Goal: Task Accomplishment & Management: Manage account settings

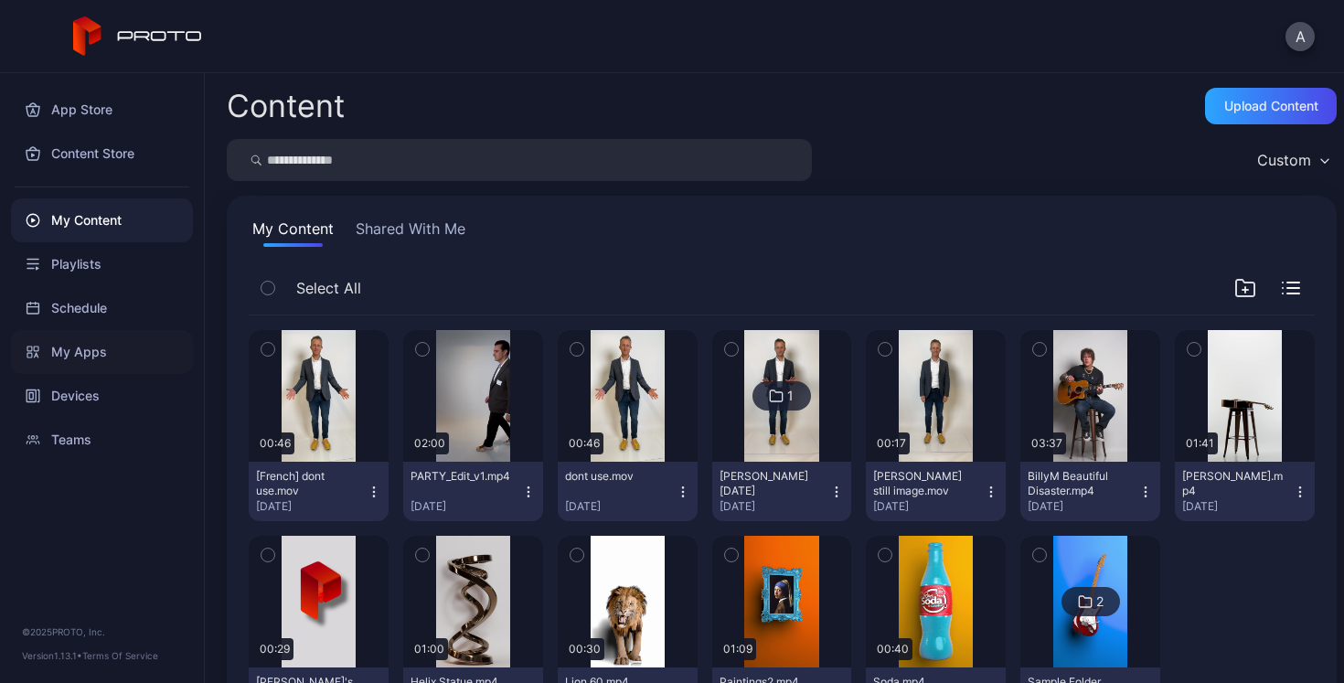
click at [82, 355] on div "My Apps" at bounding box center [102, 352] width 182 height 44
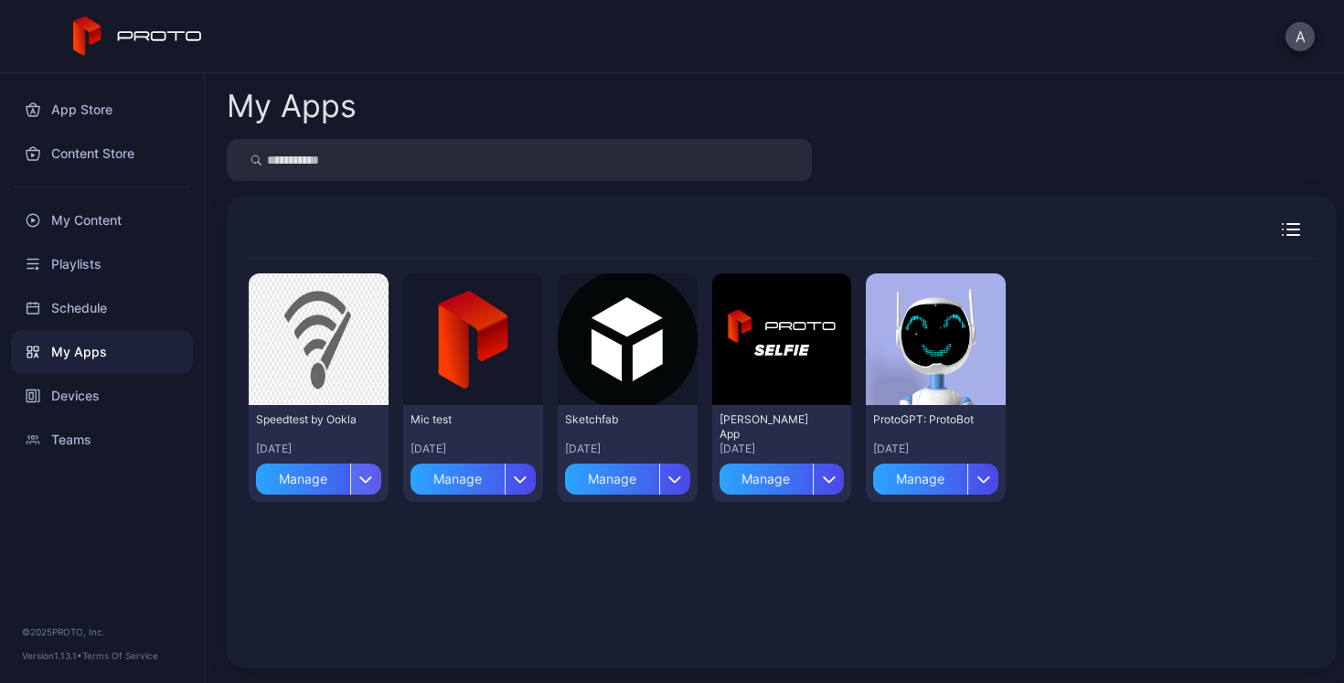
click at [364, 475] on icon "button" at bounding box center [366, 478] width 14 height 7
click at [525, 562] on div "Preview Speedtest by Ookla [DATE] Manage Preview Mic test [DATE] Manage Preview…" at bounding box center [782, 453] width 1066 height 388
click at [85, 401] on div "Devices" at bounding box center [102, 396] width 182 height 44
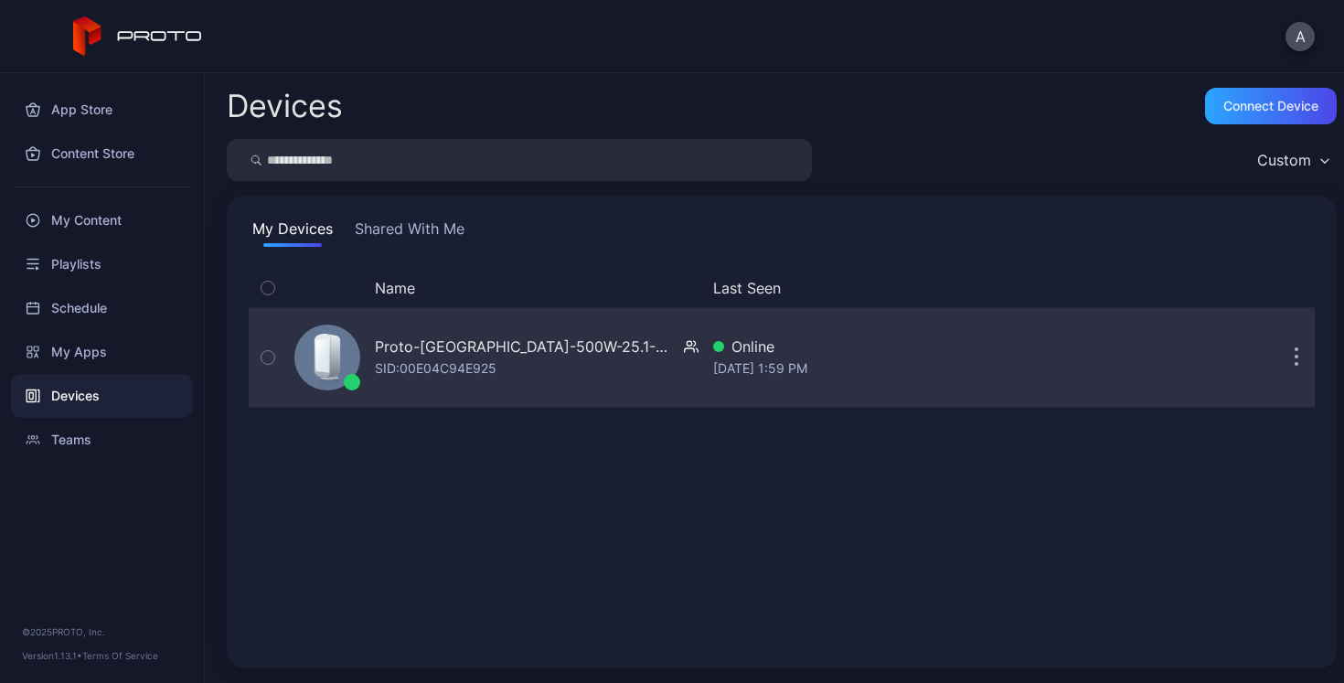
click at [1294, 355] on icon "button" at bounding box center [1296, 357] width 5 height 21
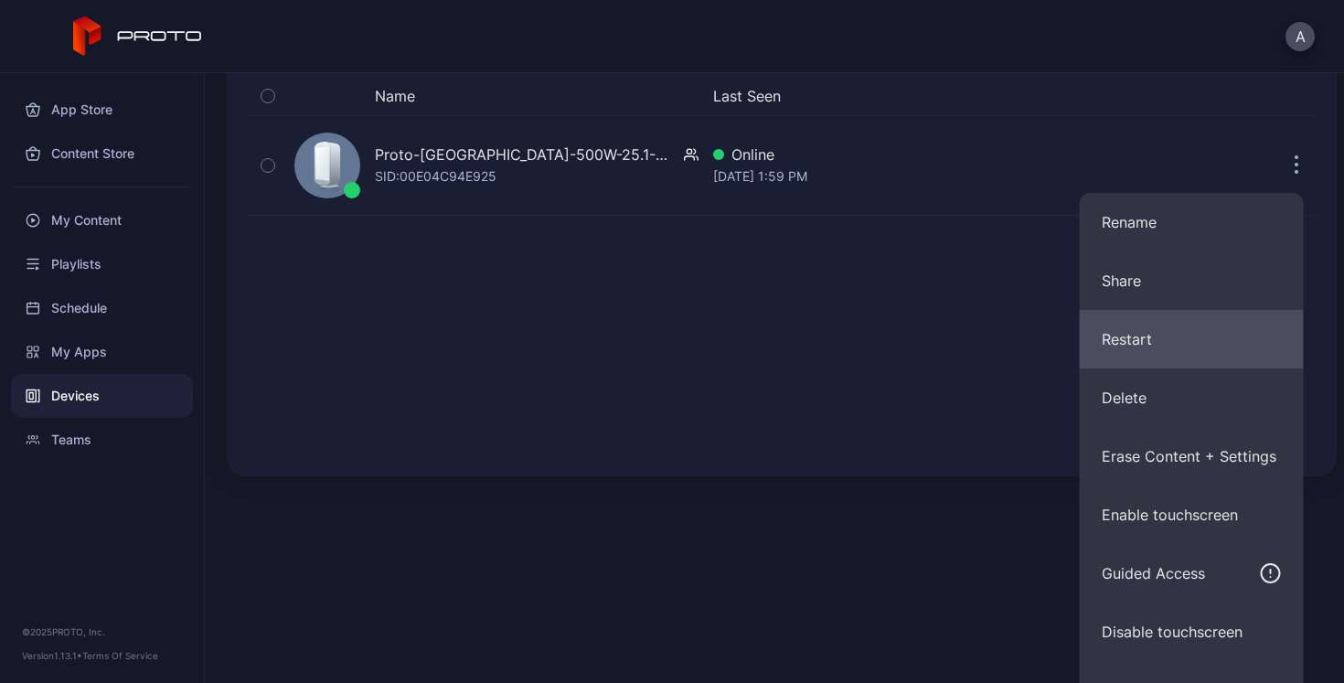
scroll to position [229, 0]
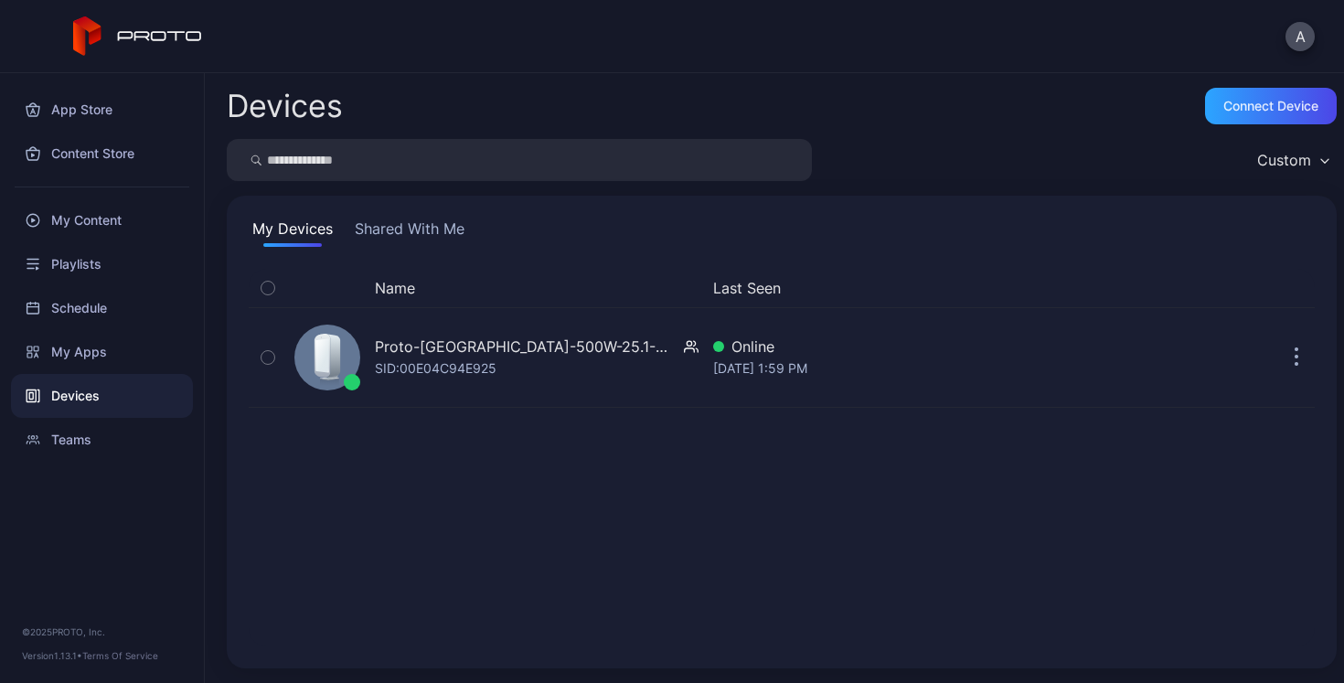
click at [779, 567] on div "Devices Connect device Custom My Devices Shared With Me Name Last Seen Proto-[G…" at bounding box center [774, 378] width 1139 height 610
click at [420, 223] on button "Shared With Me" at bounding box center [409, 232] width 117 height 29
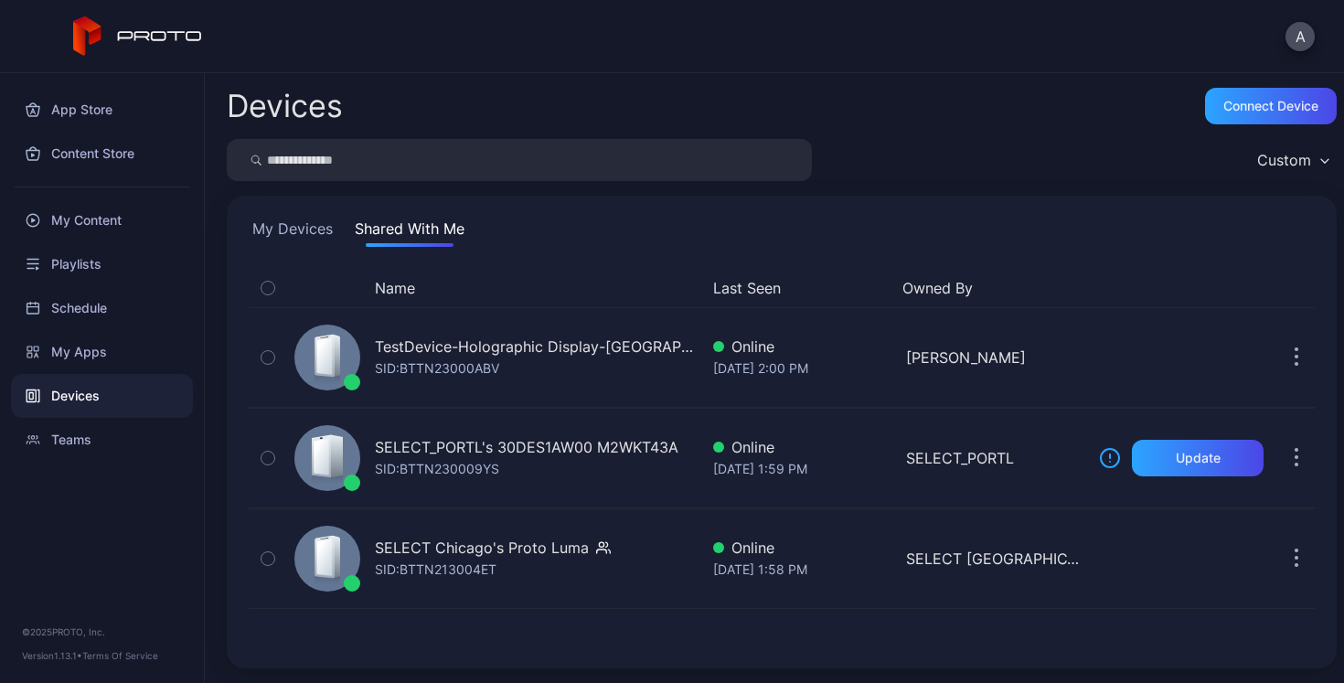
click at [301, 228] on button "My Devices" at bounding box center [293, 232] width 88 height 29
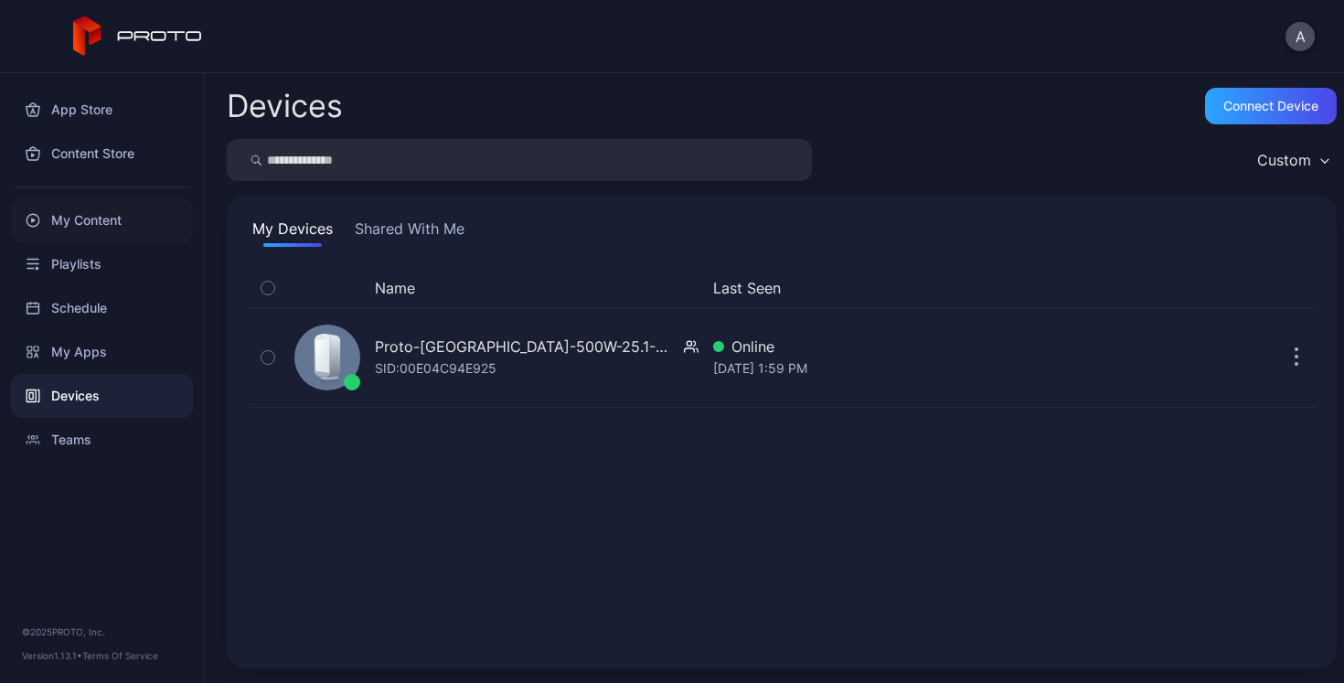
click at [73, 215] on div "My Content" at bounding box center [102, 220] width 182 height 44
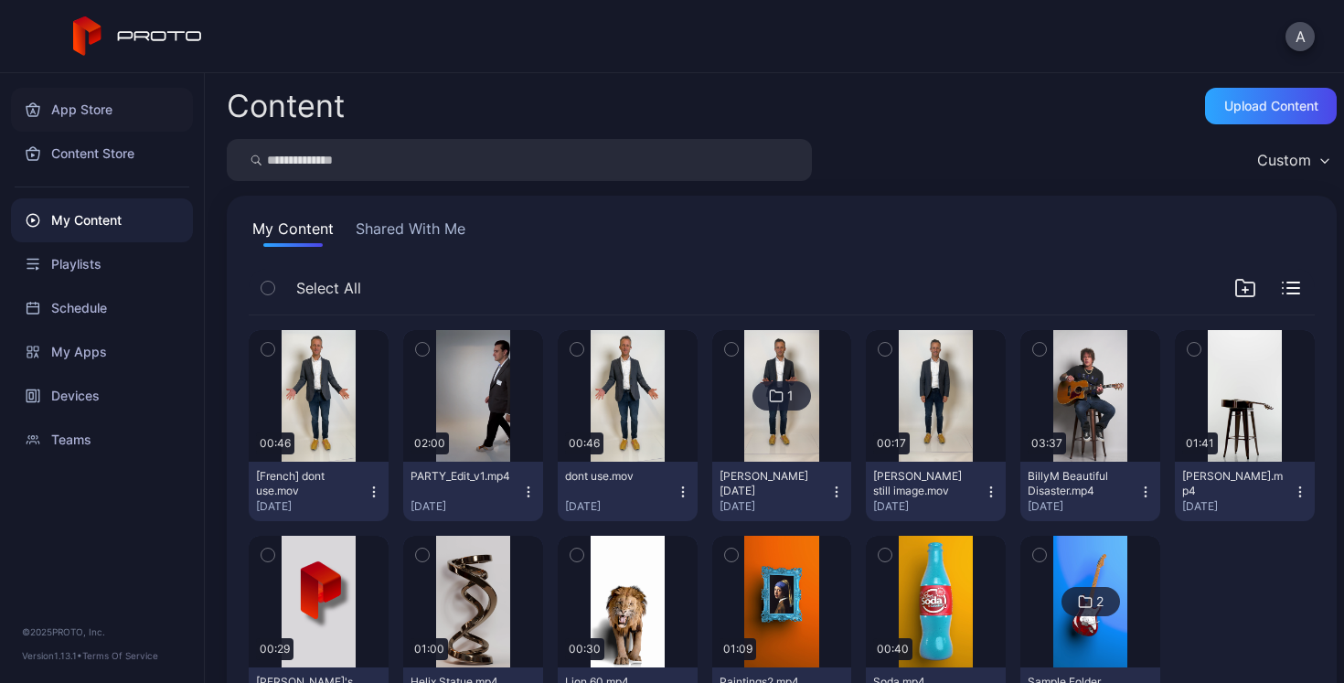
click at [90, 112] on div "App Store" at bounding box center [102, 110] width 182 height 44
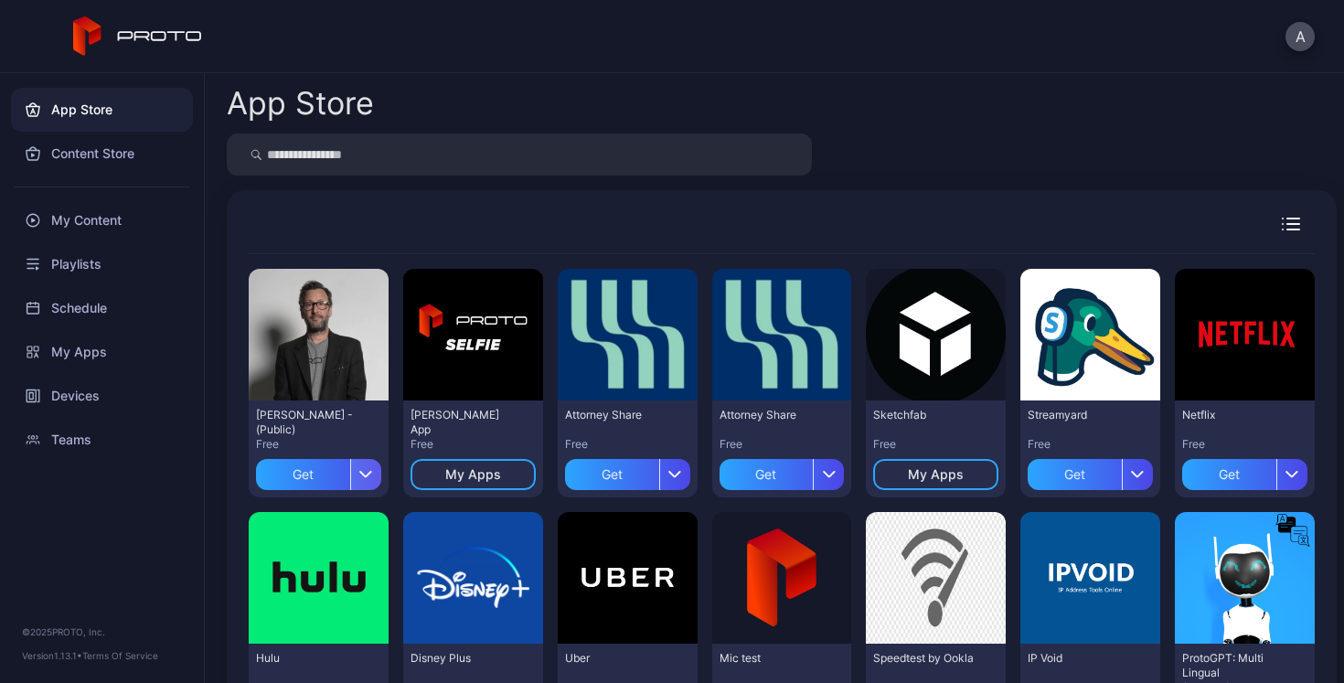
click at [361, 472] on icon "button" at bounding box center [366, 474] width 14 height 7
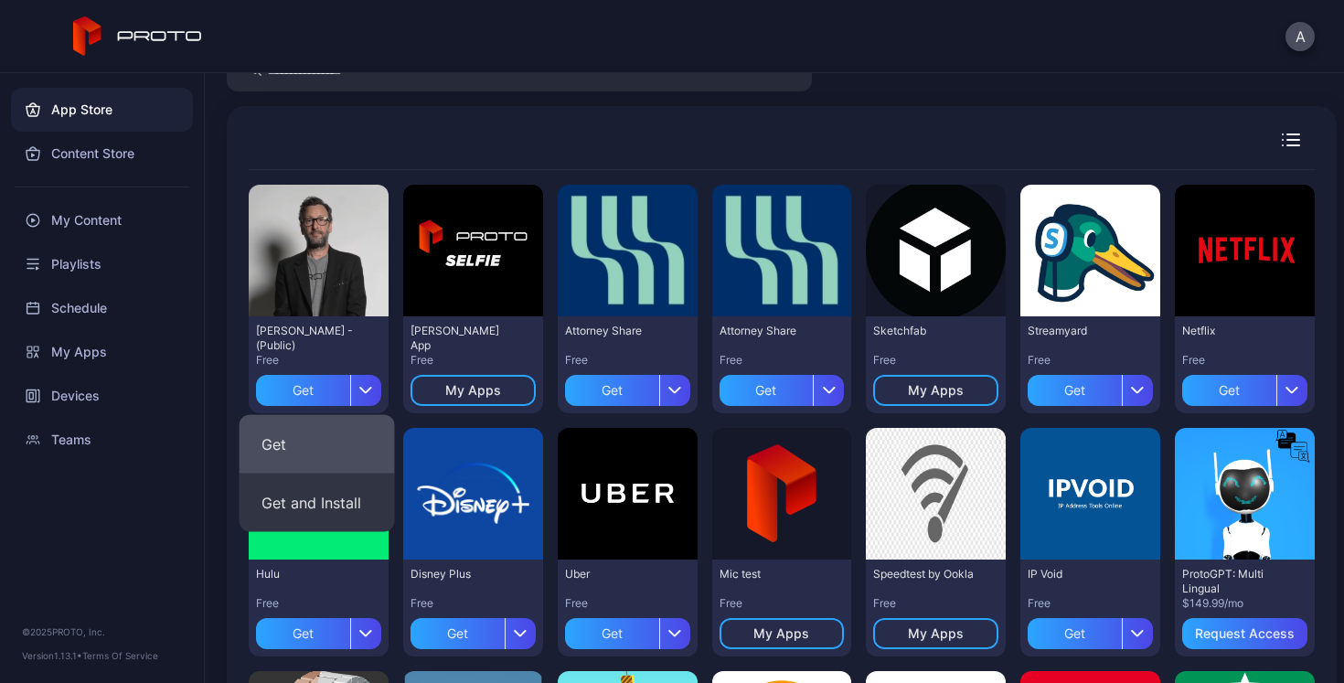
scroll to position [99, 0]
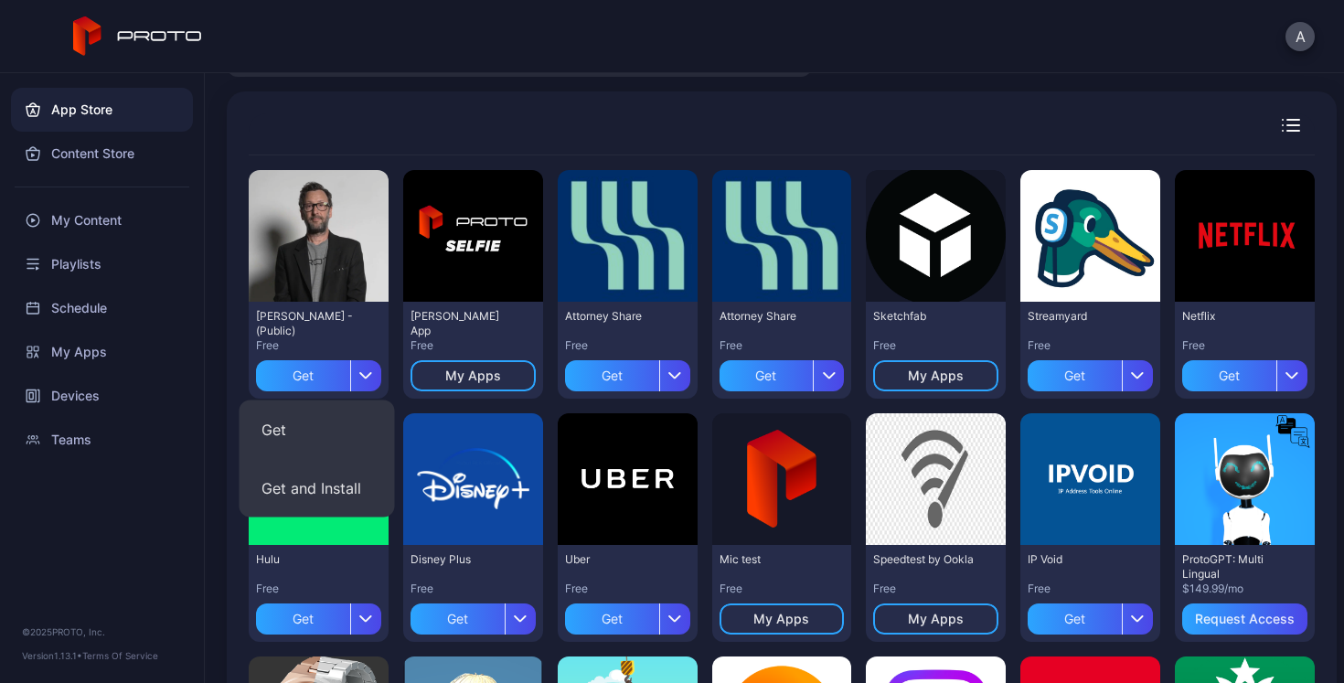
click at [471, 115] on div at bounding box center [782, 134] width 1066 height 42
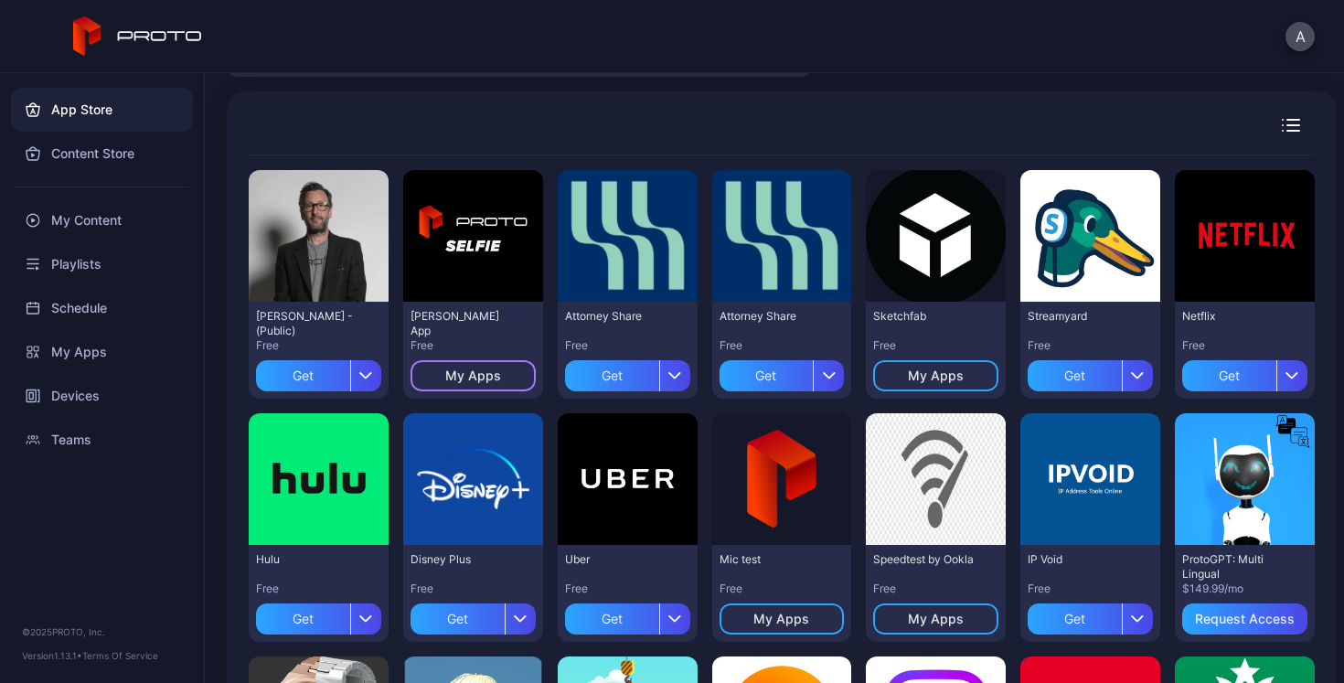
click at [488, 377] on div "My Apps" at bounding box center [473, 375] width 56 height 15
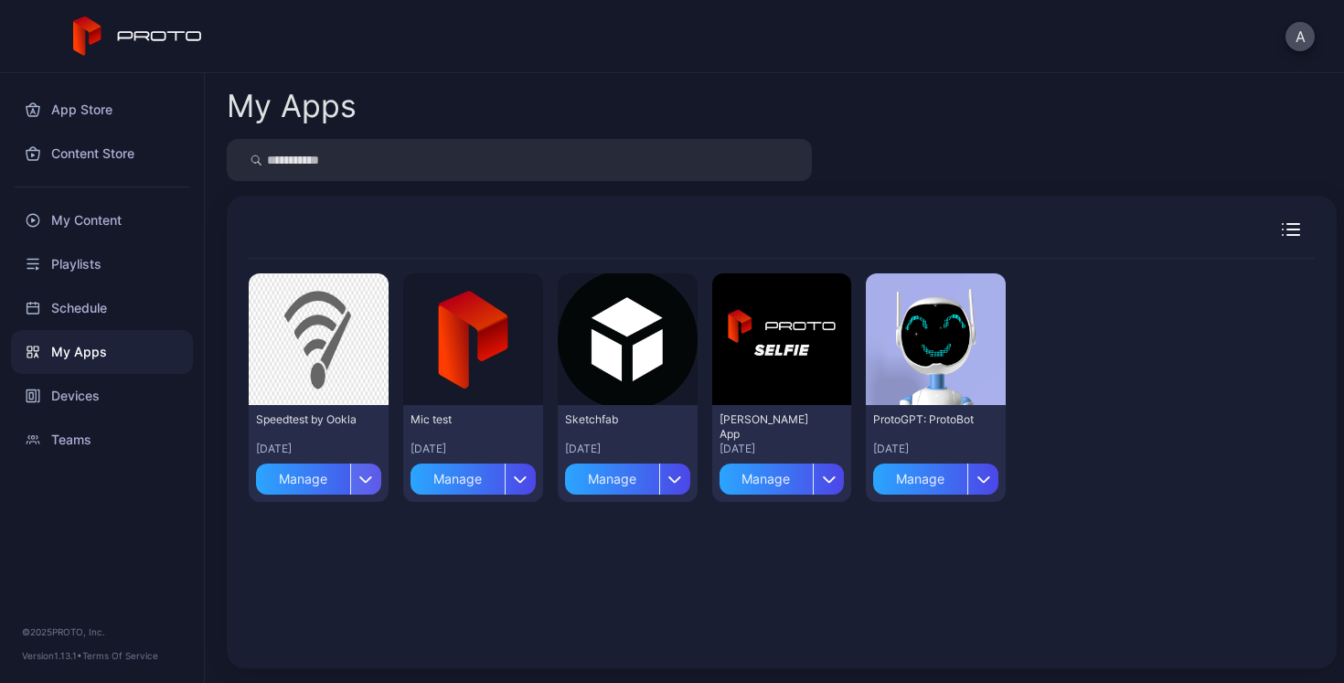
click at [364, 473] on div "button" at bounding box center [365, 478] width 31 height 31
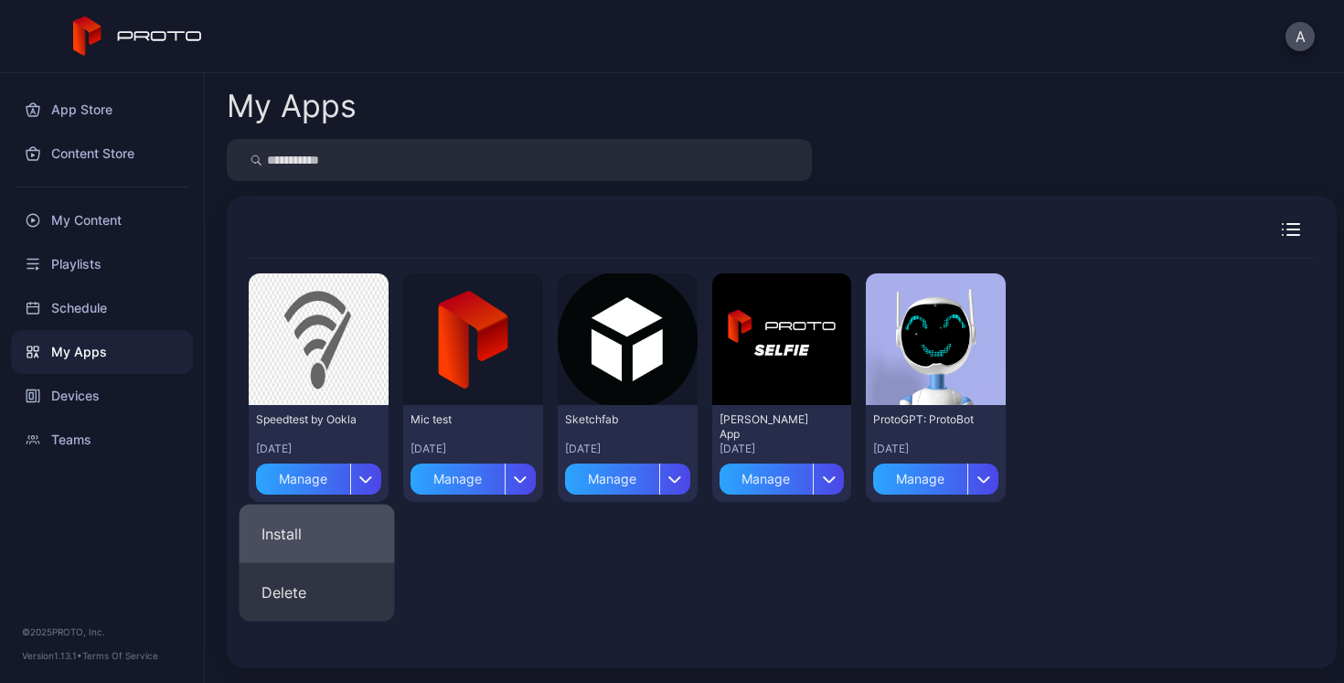
click at [322, 538] on button "Install" at bounding box center [316, 534] width 155 height 59
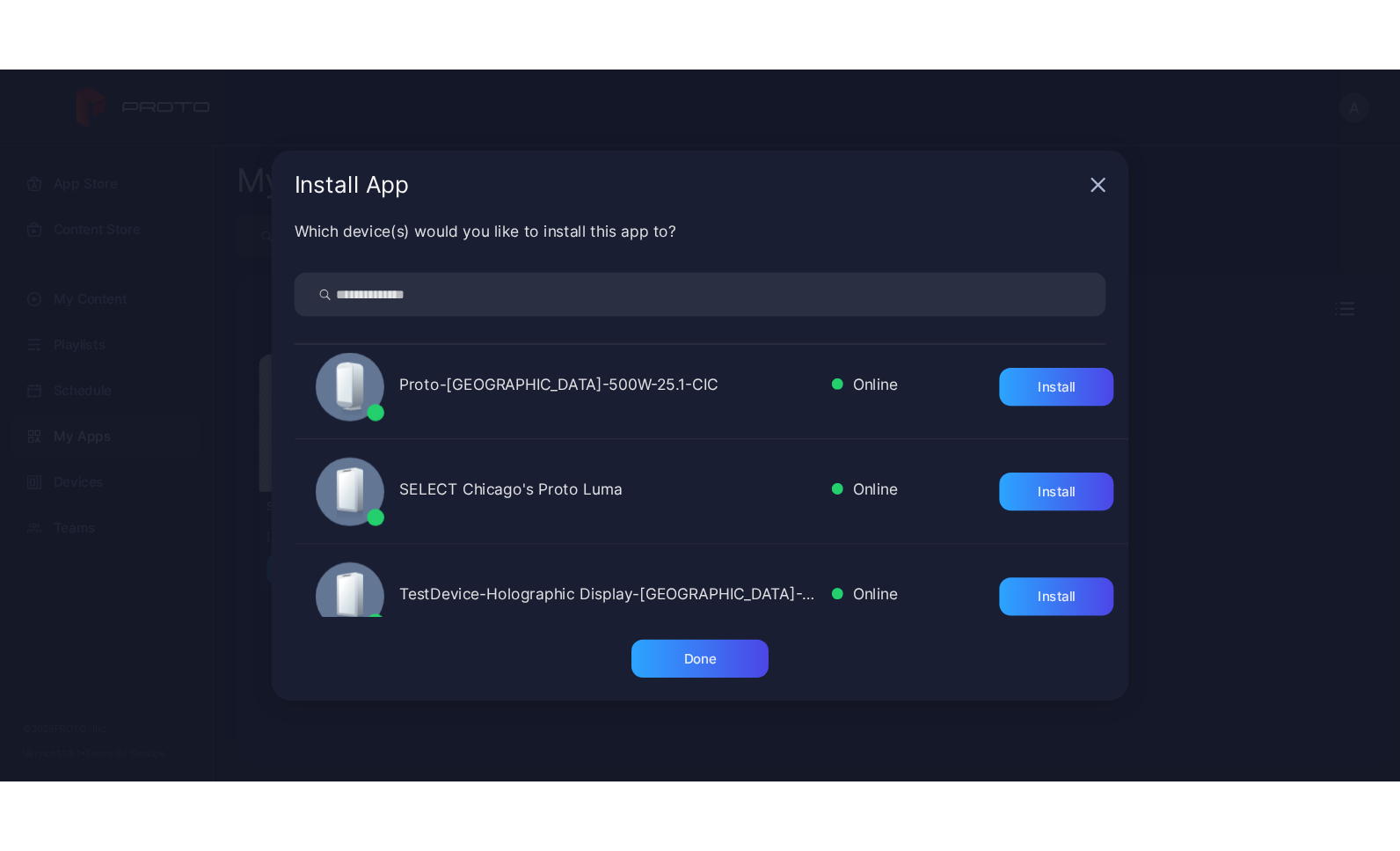
scroll to position [7, 0]
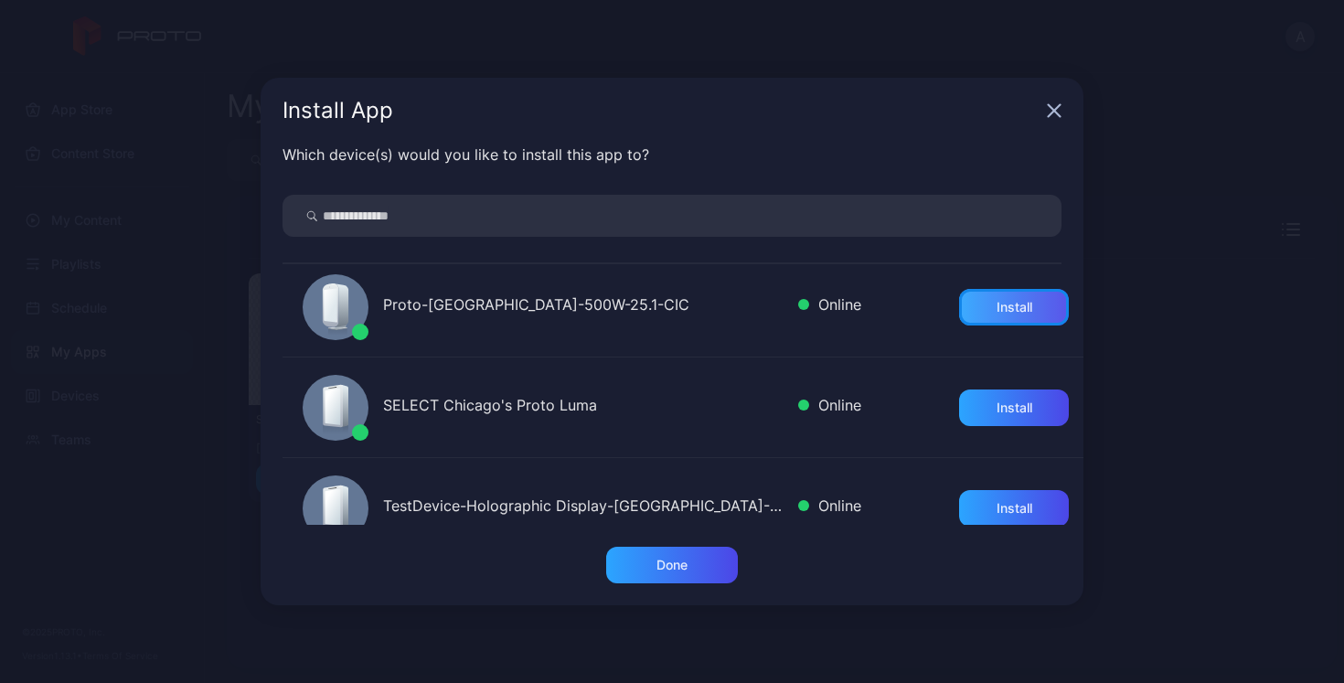
click at [1002, 308] on div "Install" at bounding box center [1014, 307] width 36 height 15
click at [704, 559] on div "Done" at bounding box center [672, 565] width 132 height 37
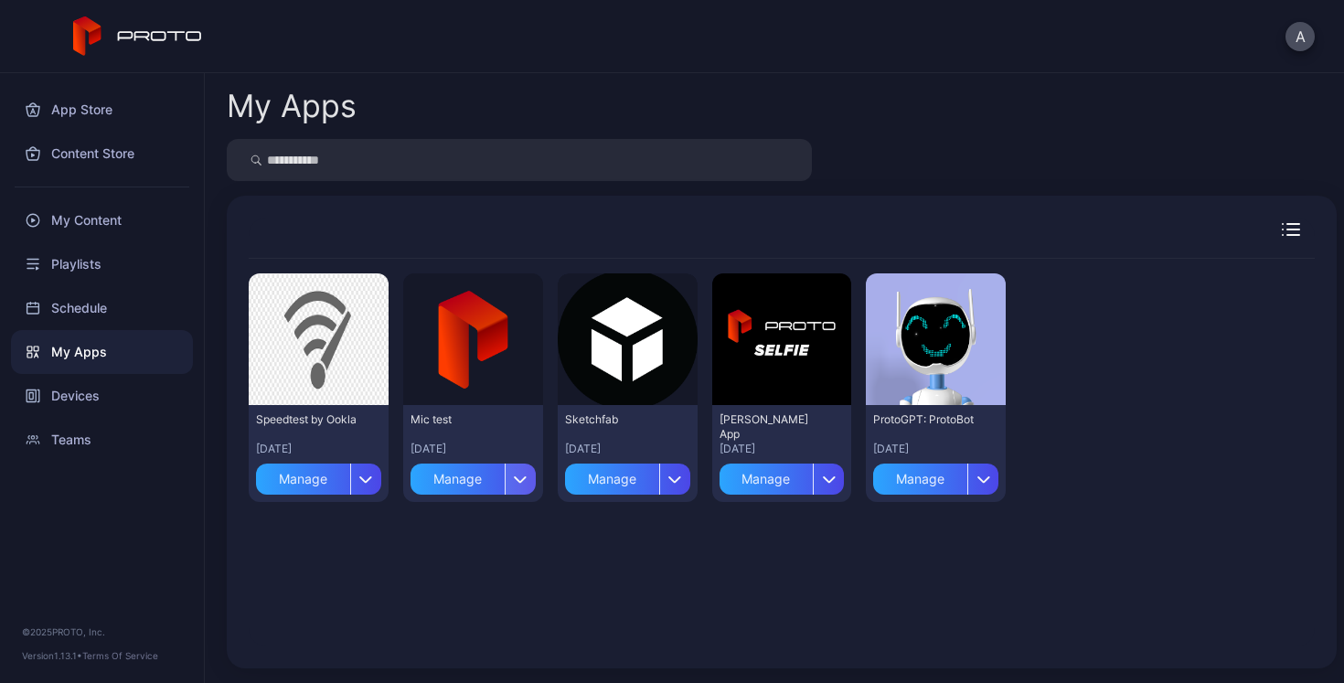
click at [514, 482] on icon "button" at bounding box center [521, 478] width 14 height 7
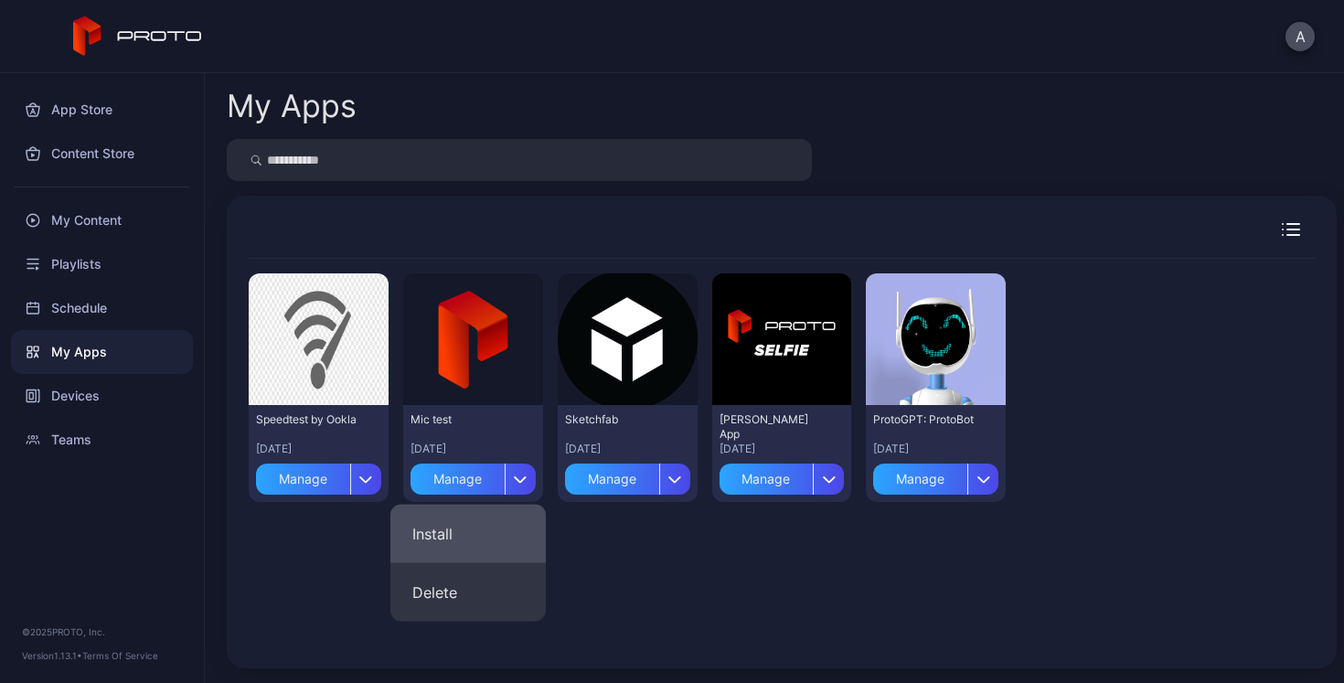
click at [498, 518] on button "Install" at bounding box center [467, 534] width 155 height 59
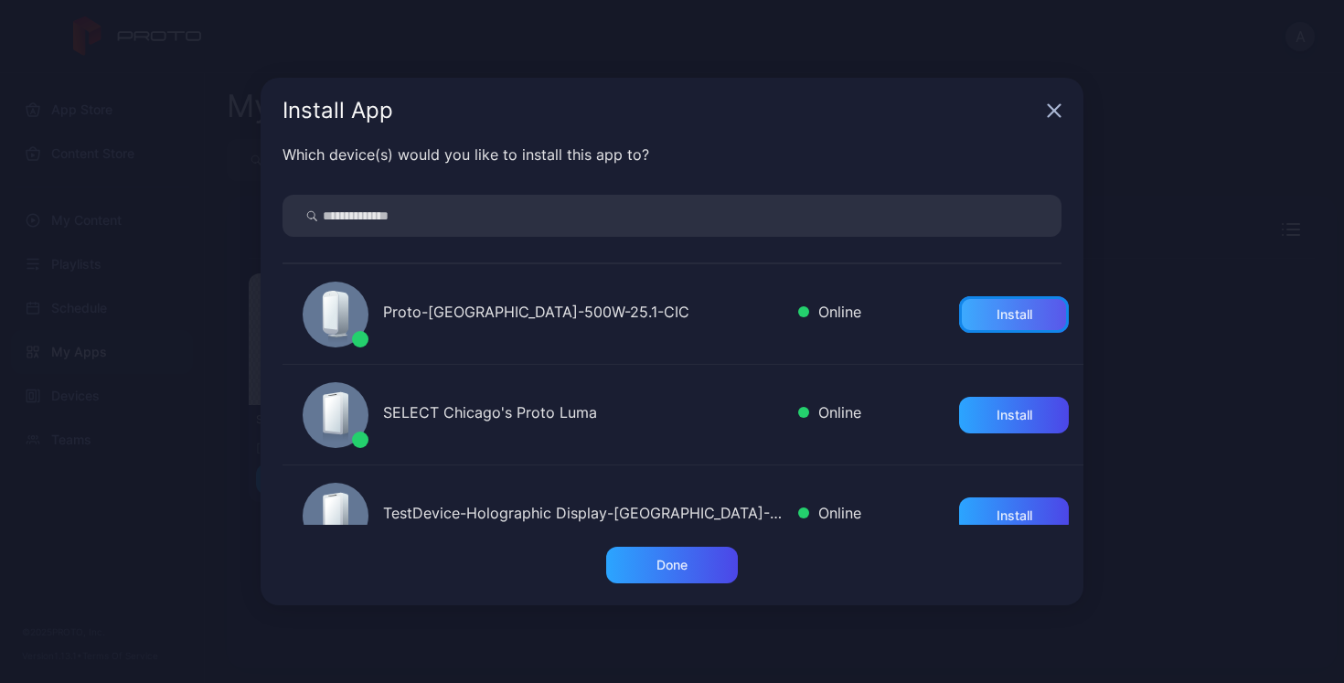
click at [960, 323] on div "Install" at bounding box center [1014, 314] width 110 height 37
click at [674, 569] on div "Done" at bounding box center [671, 565] width 31 height 15
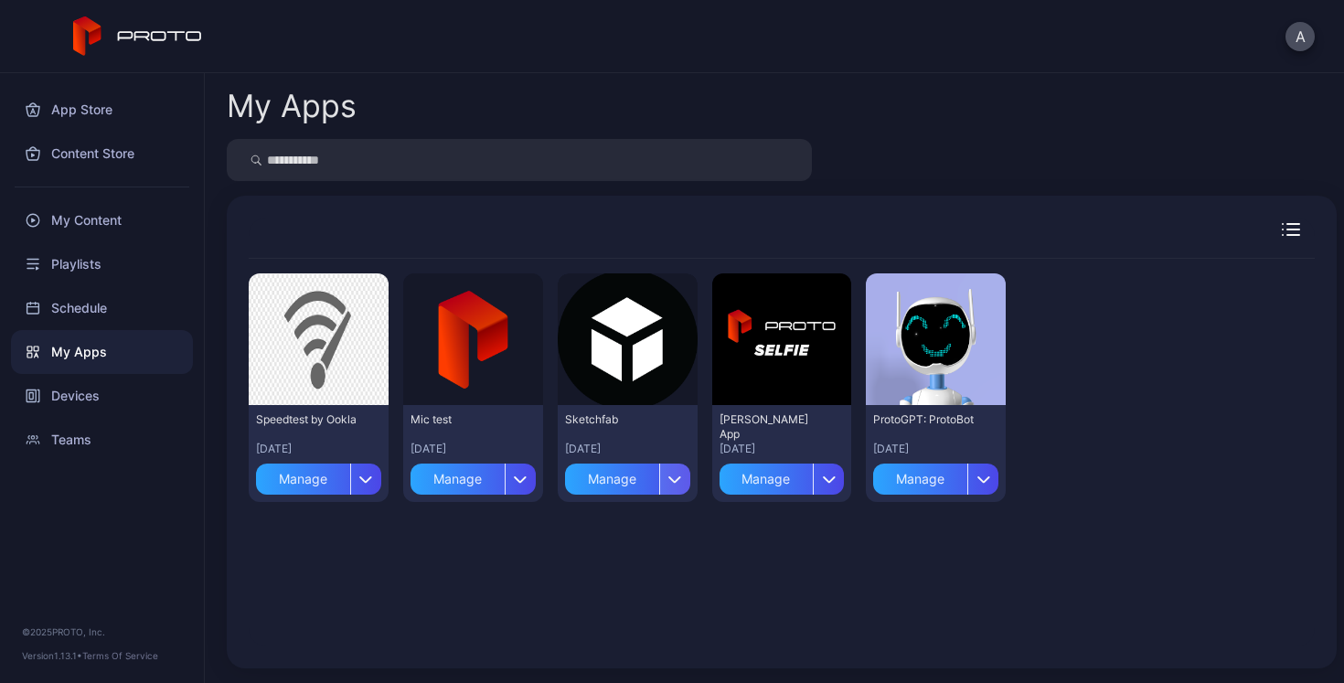
click at [669, 478] on icon "button" at bounding box center [674, 479] width 11 height 5
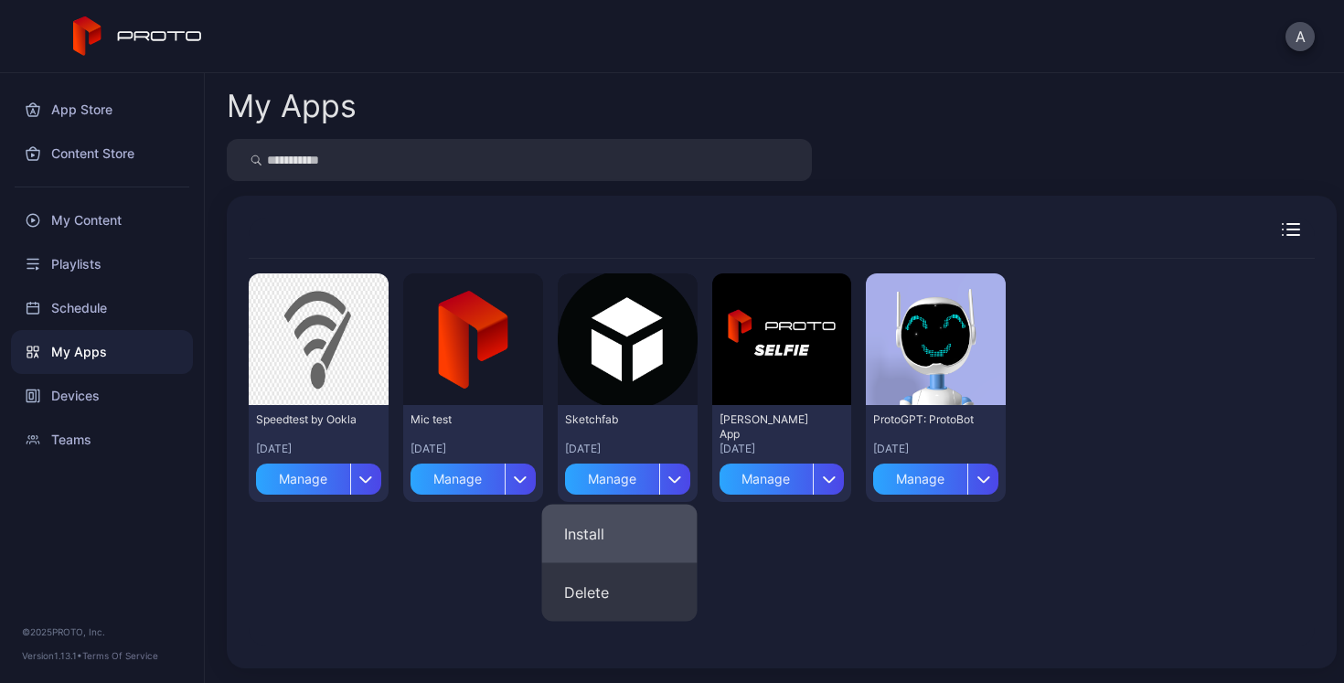
click at [638, 526] on button "Install" at bounding box center [619, 534] width 155 height 59
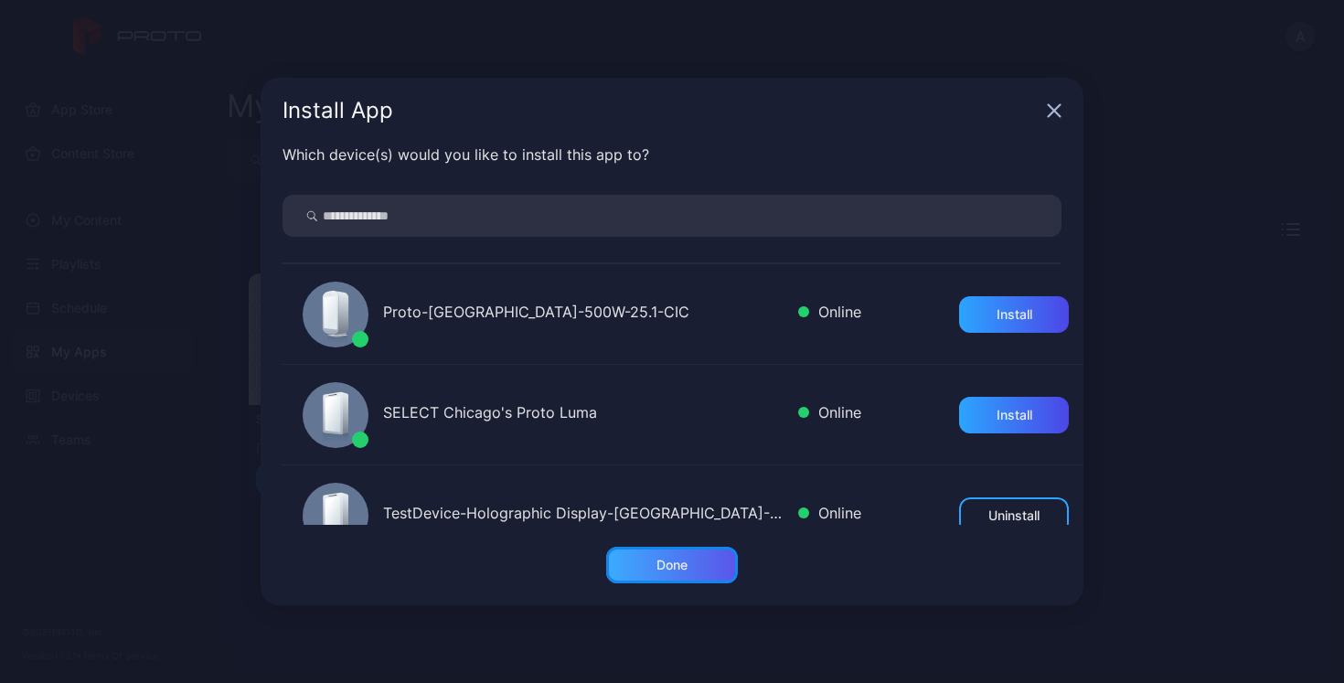
click at [673, 563] on div "Done" at bounding box center [671, 565] width 31 height 15
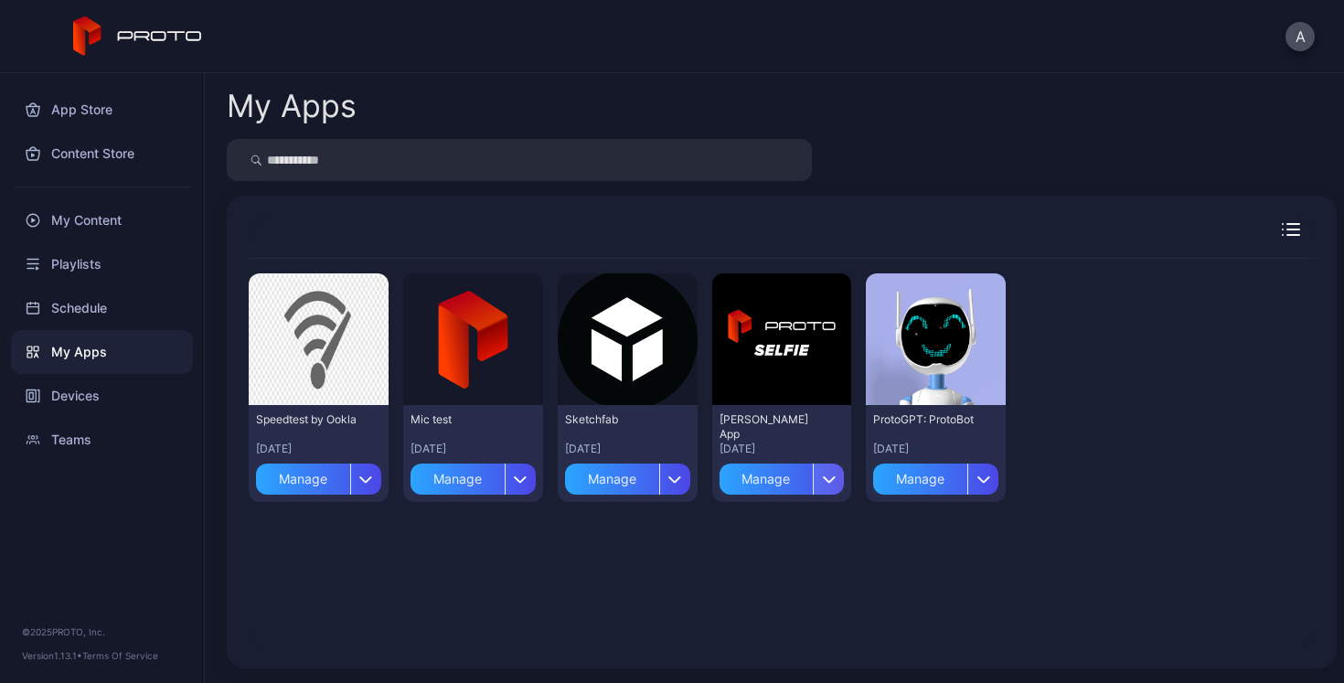
click at [813, 485] on div "button" at bounding box center [828, 478] width 31 height 31
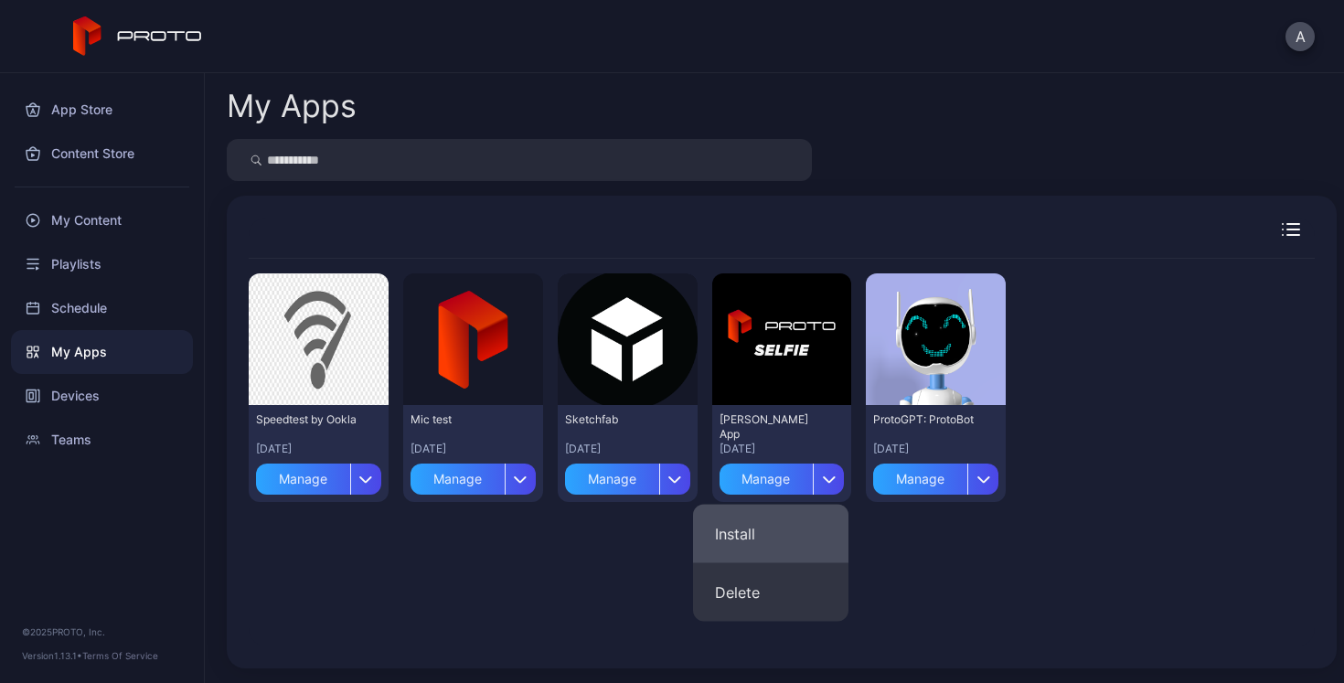
click at [776, 535] on button "Install" at bounding box center [770, 534] width 155 height 59
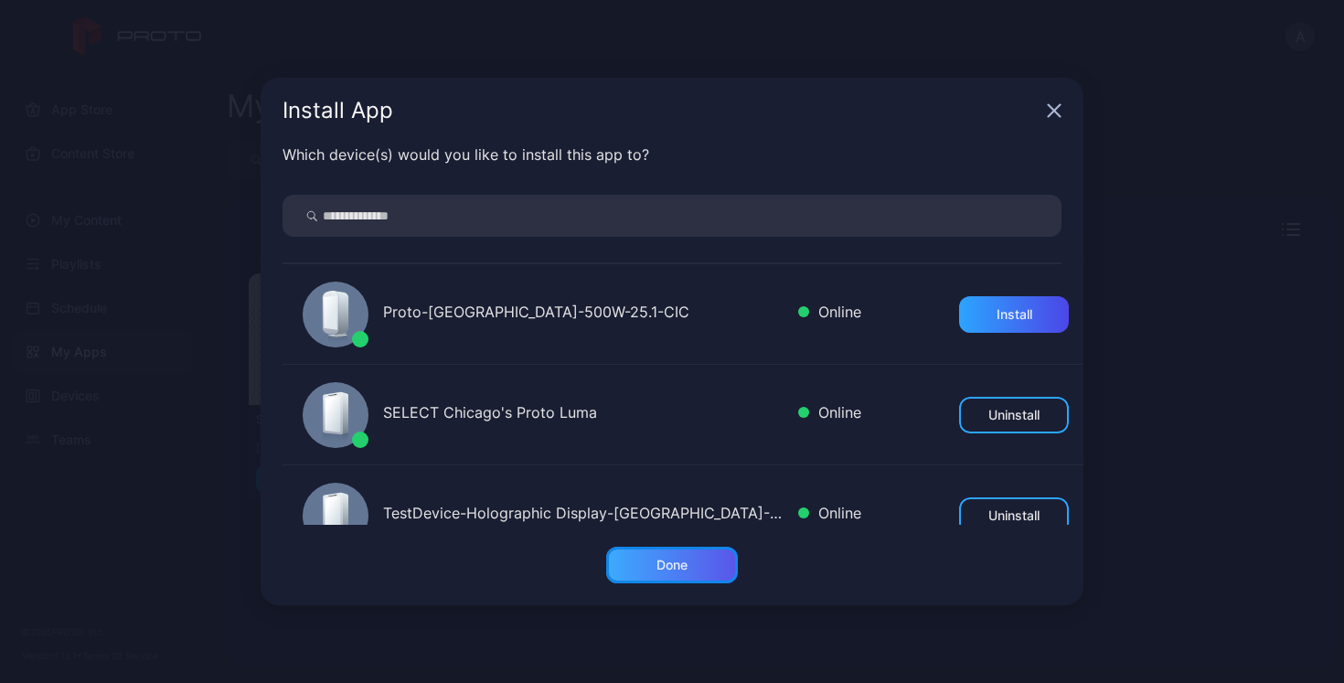
click at [661, 572] on div "Done" at bounding box center [672, 565] width 132 height 37
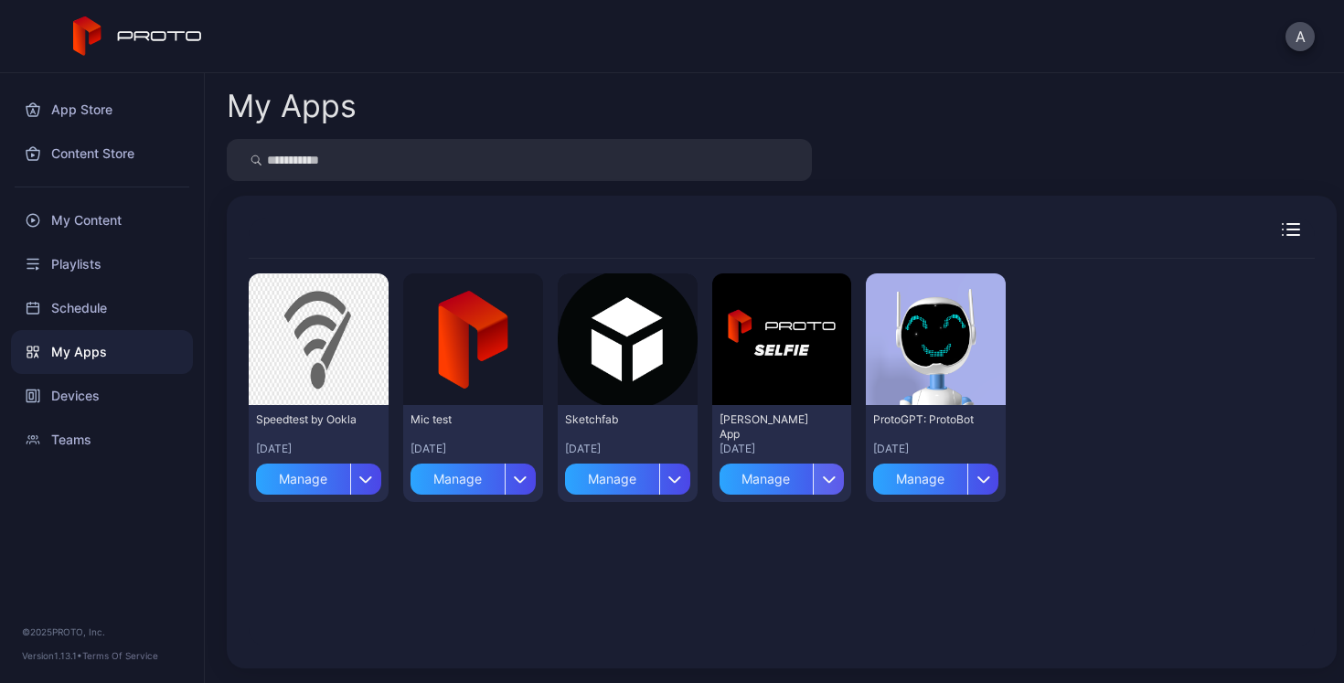
click at [823, 483] on icon "button" at bounding box center [830, 478] width 14 height 7
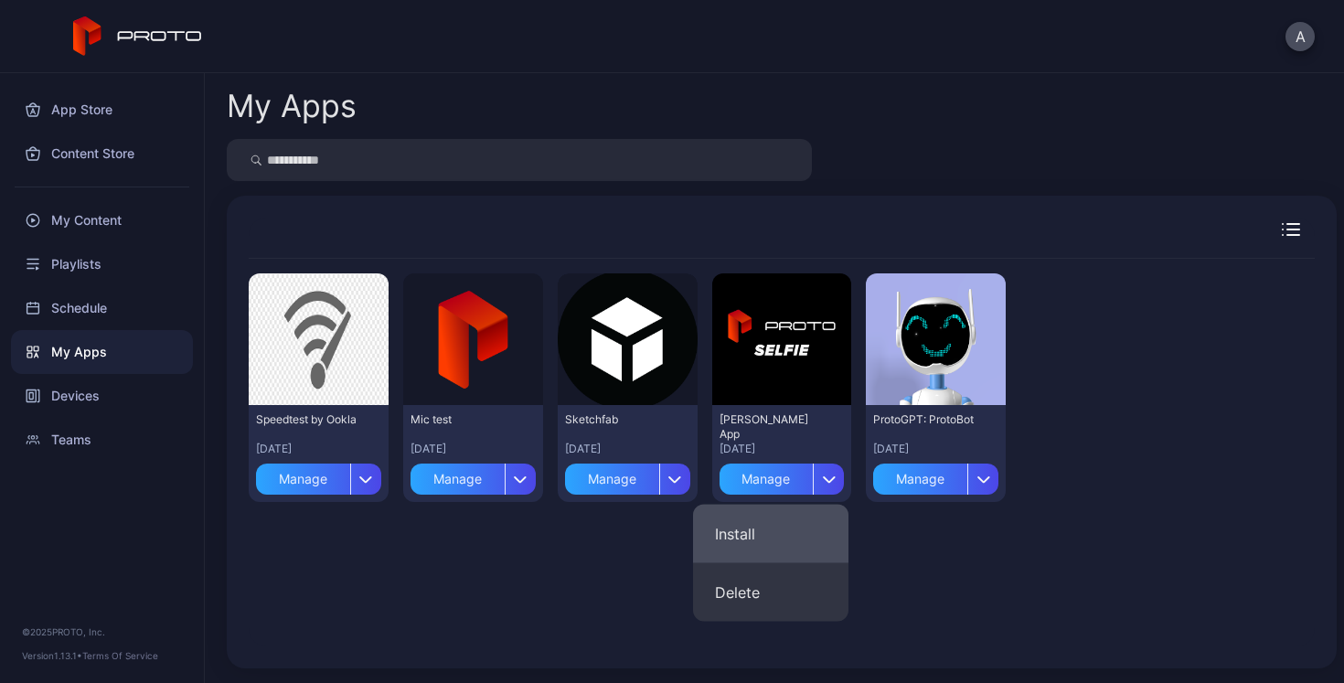
click at [771, 528] on button "Install" at bounding box center [770, 534] width 155 height 59
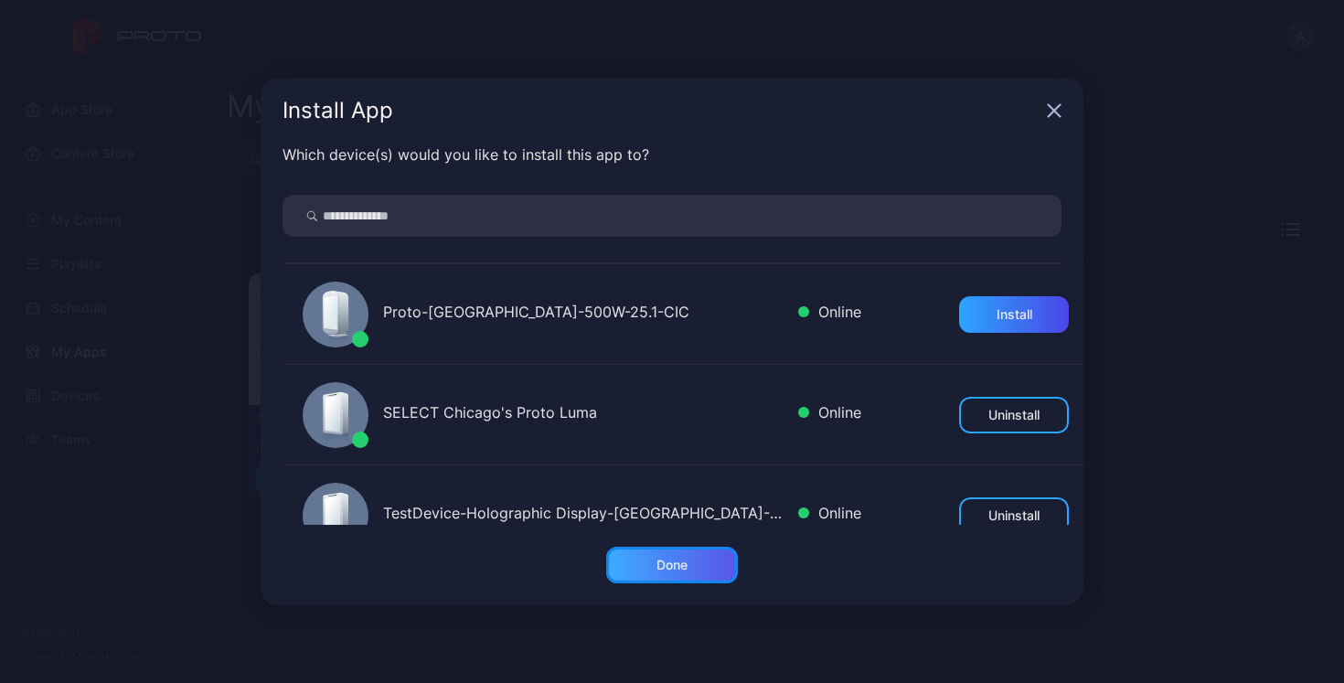
click at [710, 561] on div "Done" at bounding box center [672, 565] width 132 height 37
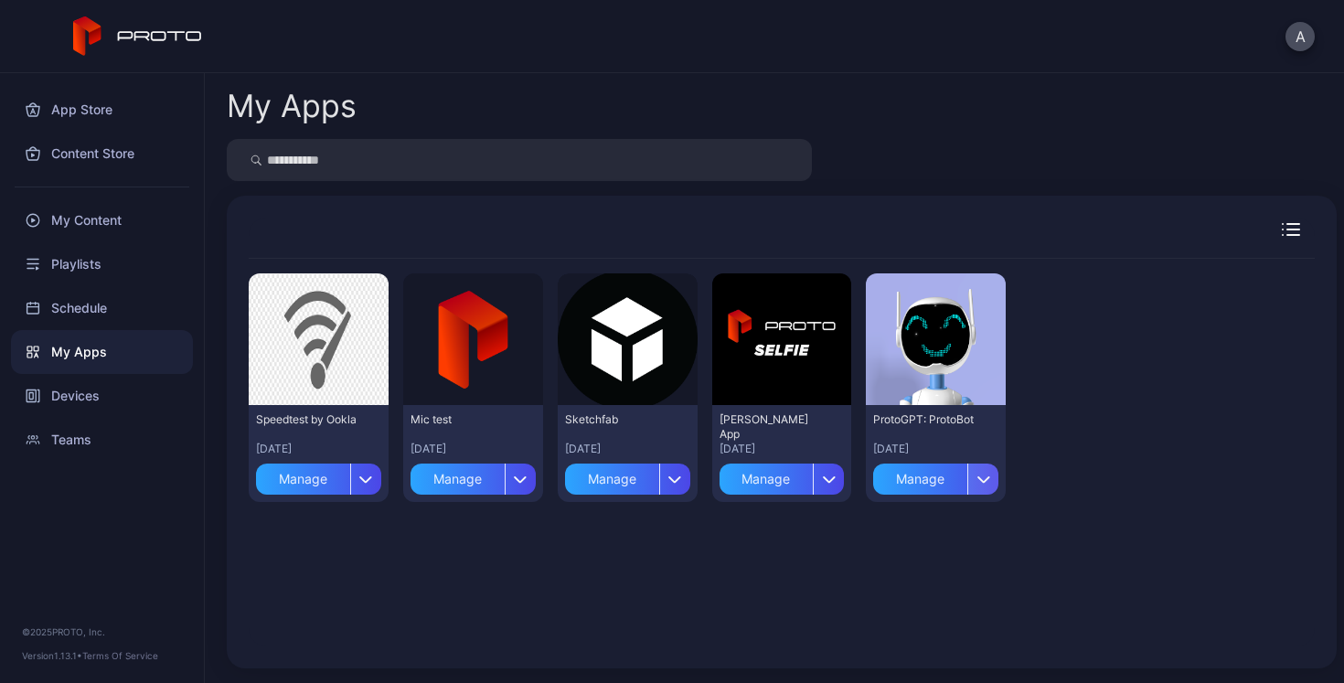
click at [978, 482] on icon "button" at bounding box center [983, 479] width 11 height 5
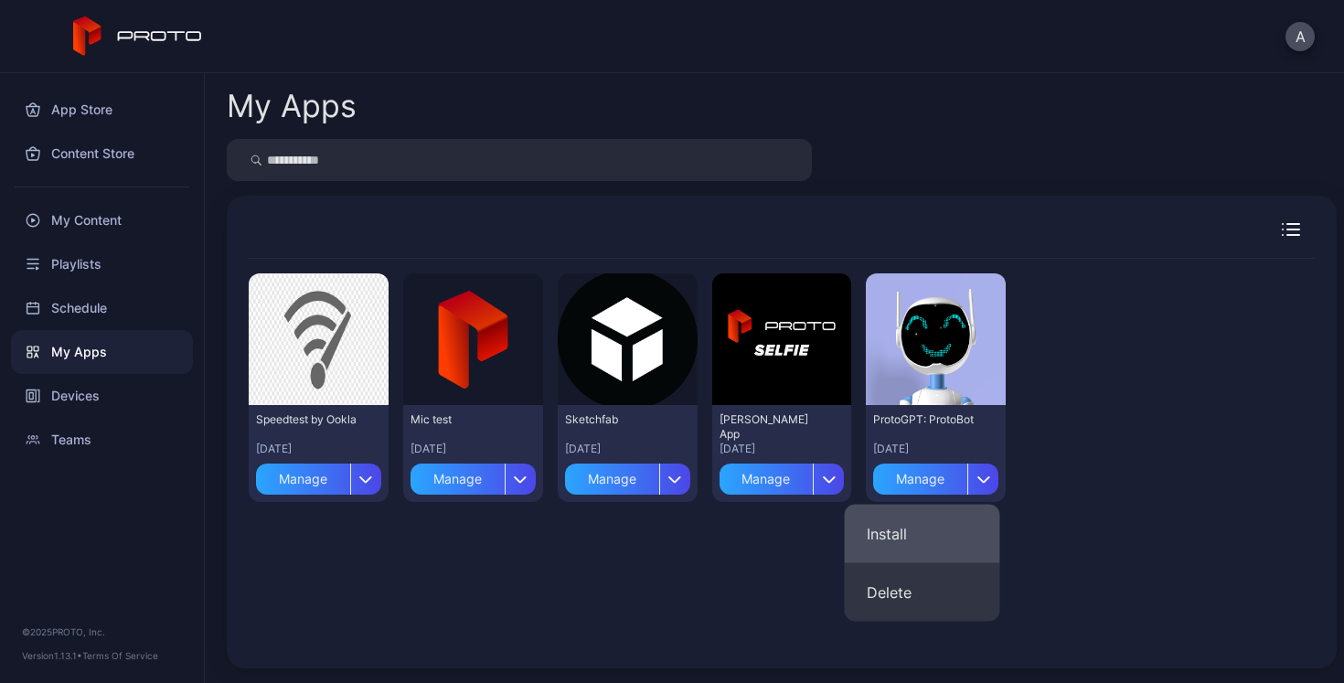
click at [925, 521] on button "Install" at bounding box center [922, 534] width 155 height 59
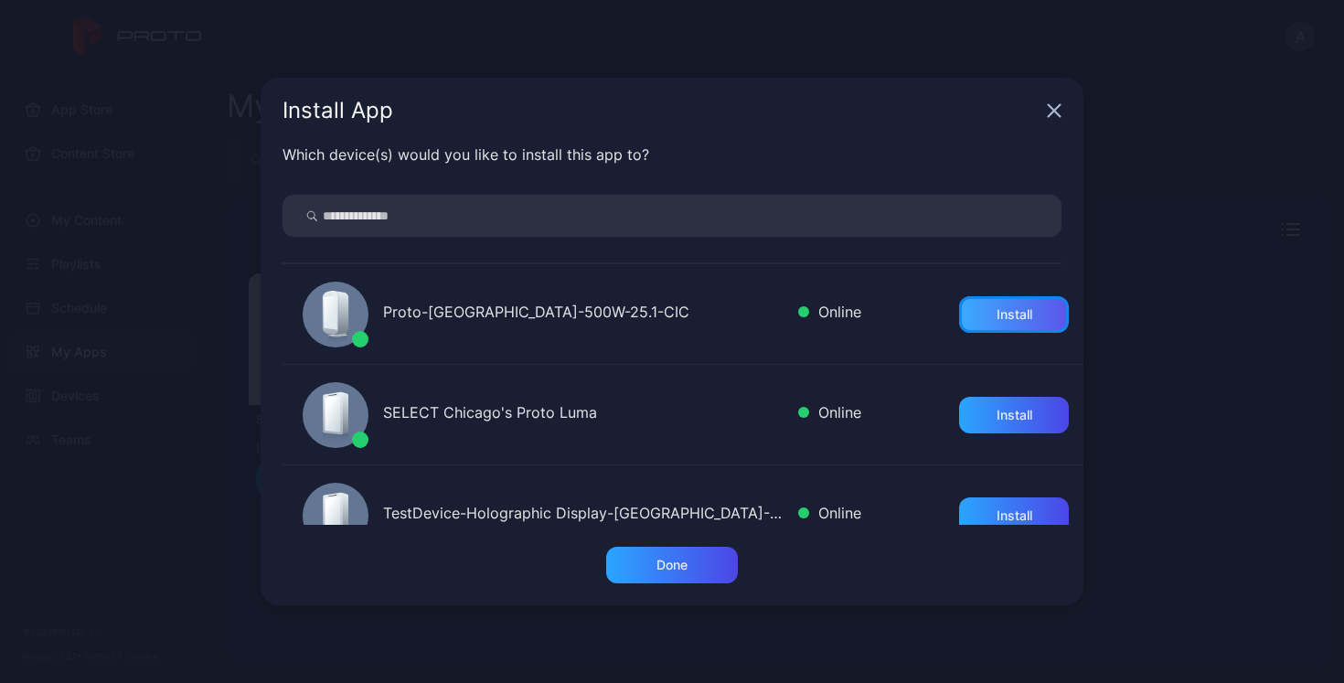
click at [996, 311] on div "Install" at bounding box center [1014, 314] width 36 height 15
click at [692, 568] on div "Done" at bounding box center [672, 565] width 132 height 37
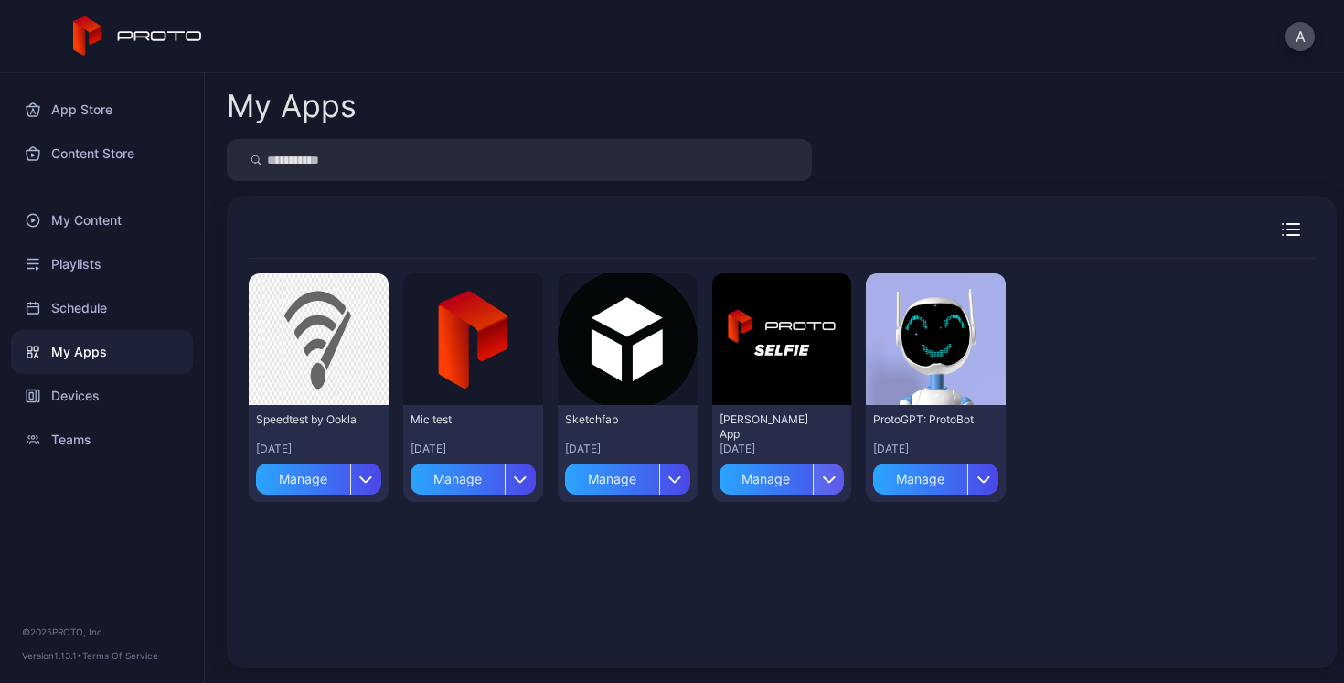
click at [813, 468] on div "button" at bounding box center [828, 478] width 31 height 31
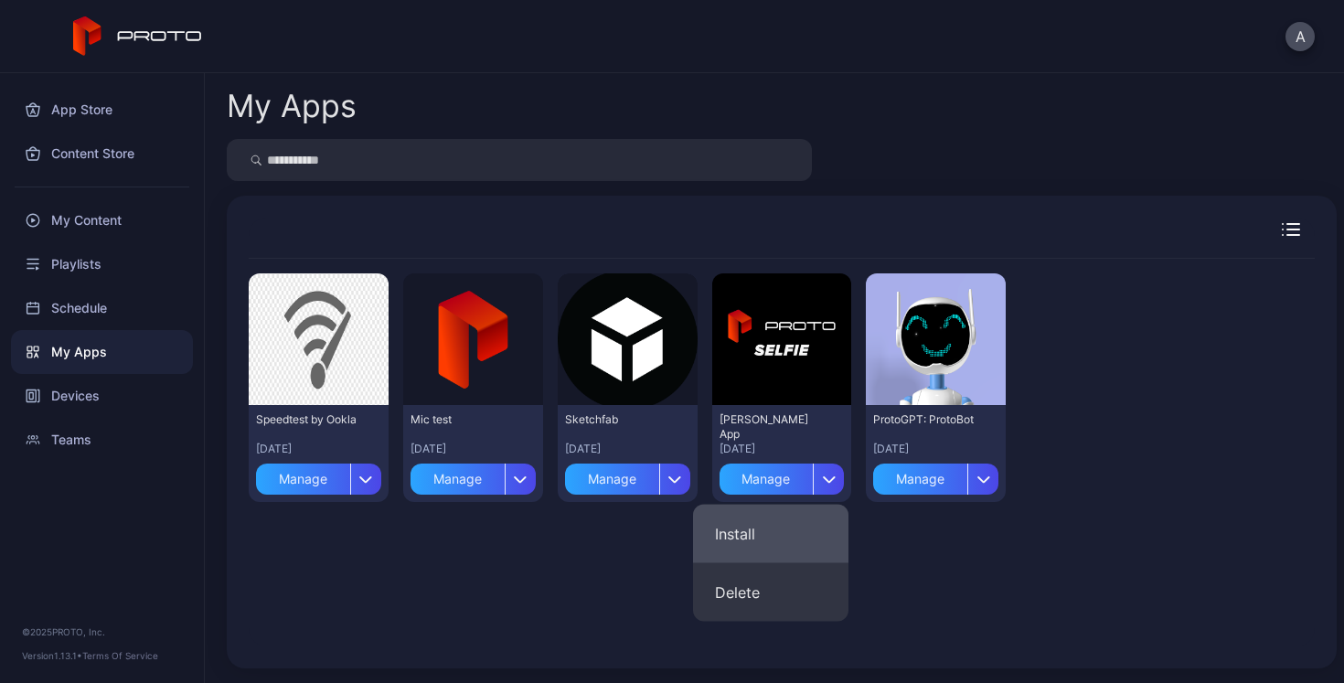
click at [778, 532] on button "Install" at bounding box center [770, 534] width 155 height 59
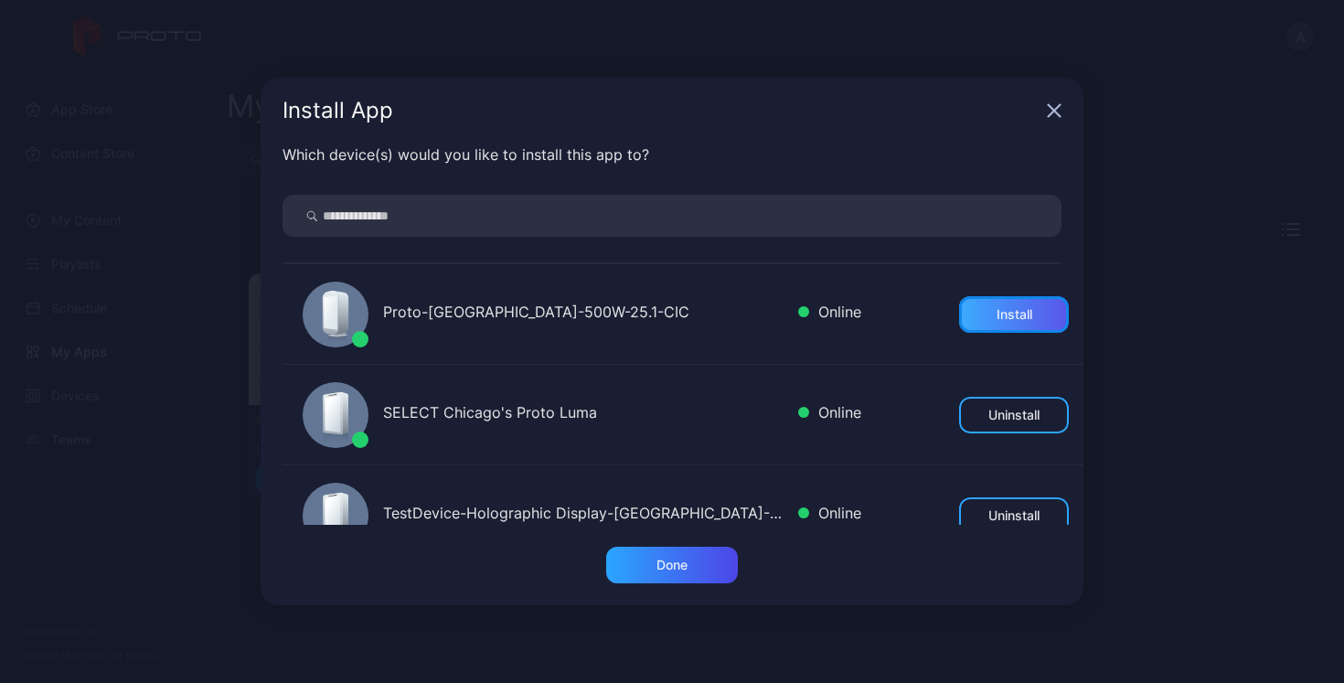
click at [996, 319] on div "Install" at bounding box center [1014, 314] width 36 height 15
click at [690, 567] on div "Done" at bounding box center [672, 565] width 132 height 37
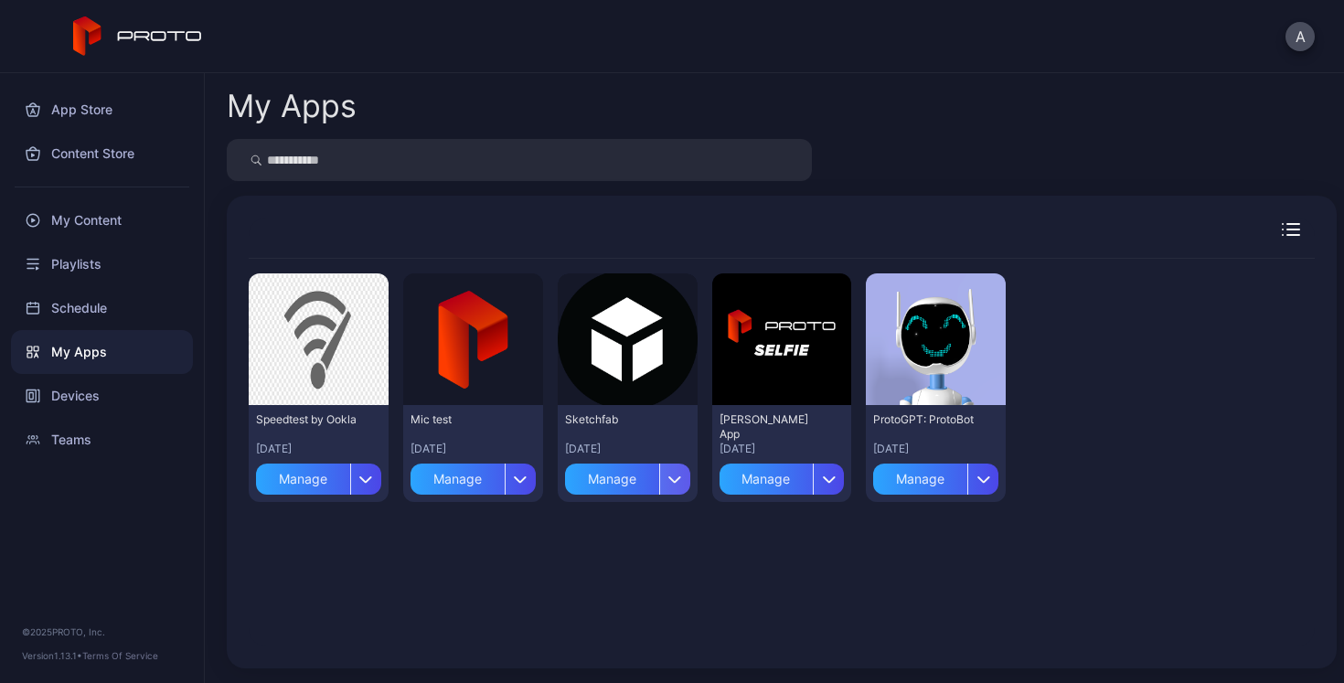
click at [668, 481] on icon "button" at bounding box center [675, 478] width 14 height 7
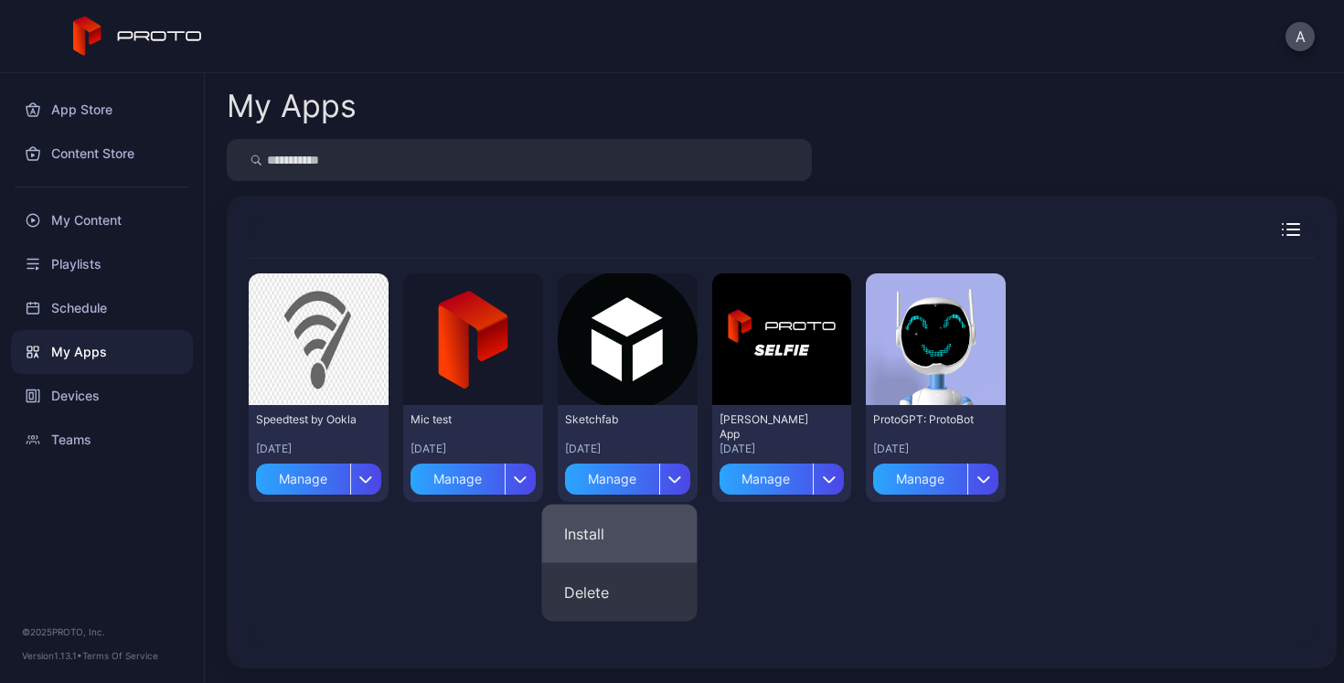
click at [614, 537] on button "Install" at bounding box center [619, 534] width 155 height 59
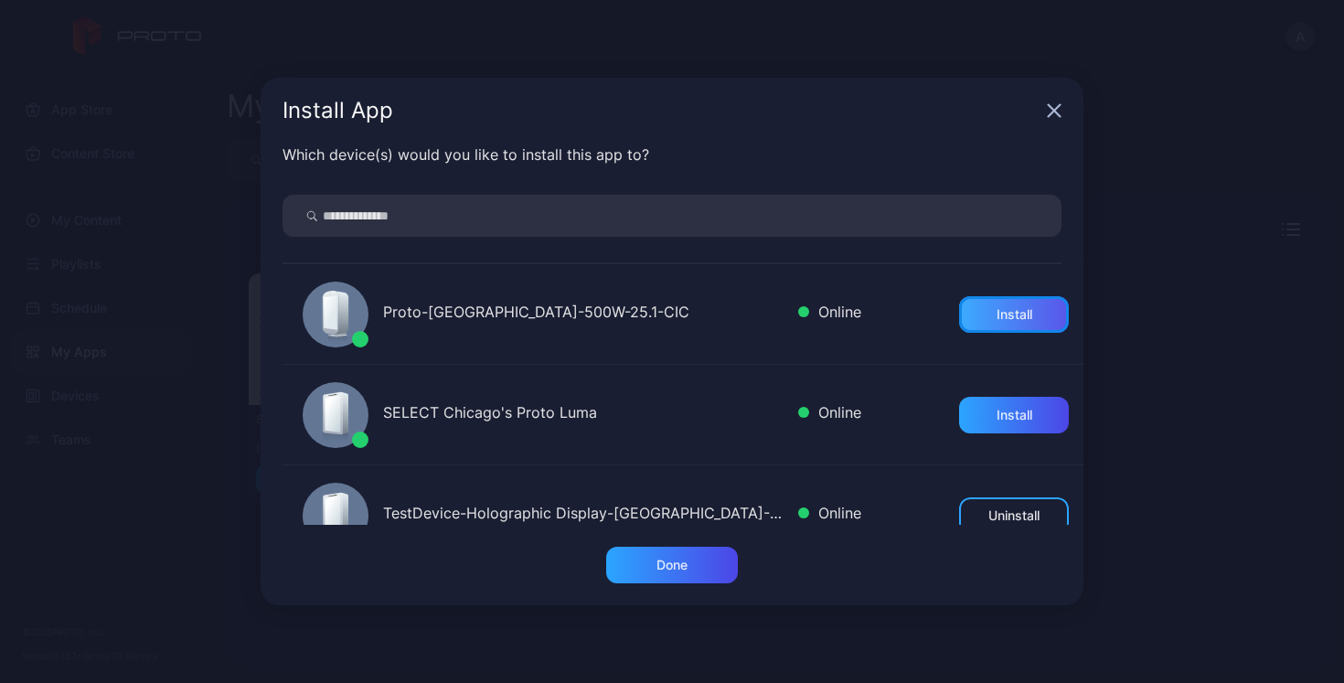
click at [1017, 304] on div "Install" at bounding box center [1014, 314] width 110 height 37
click at [675, 569] on div "Done" at bounding box center [671, 565] width 31 height 15
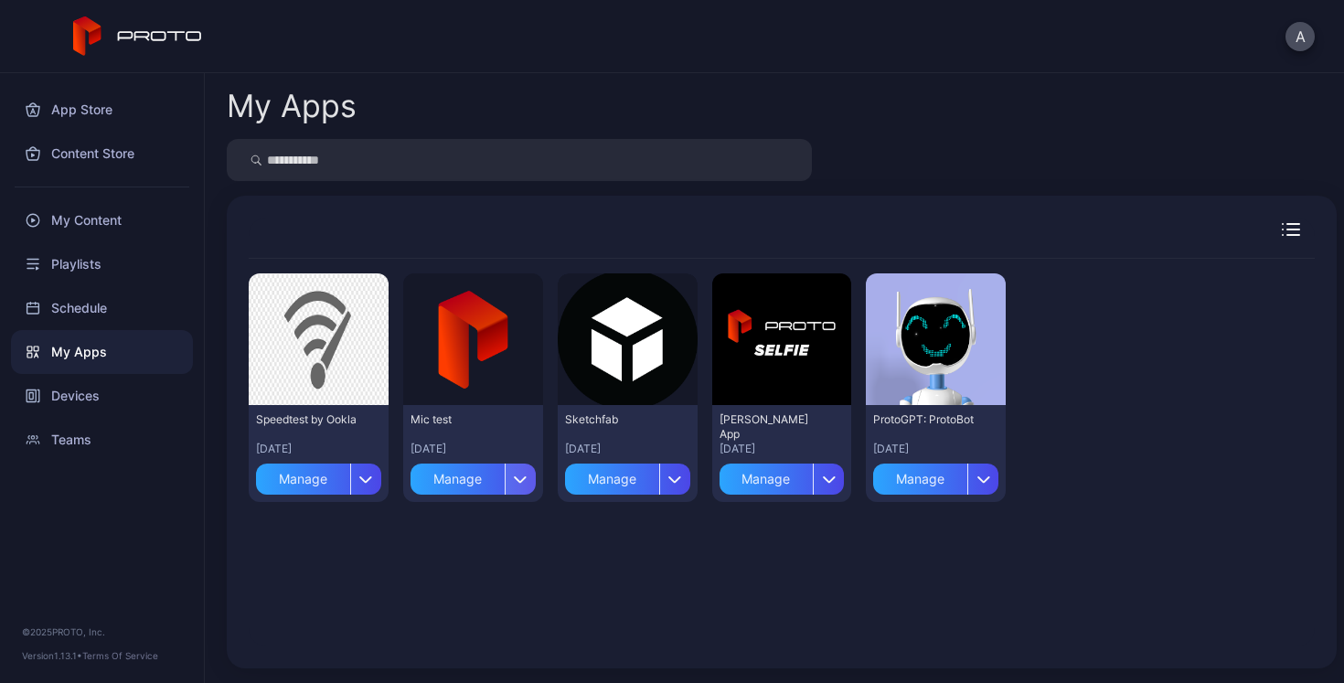
click at [514, 480] on icon "button" at bounding box center [521, 478] width 14 height 7
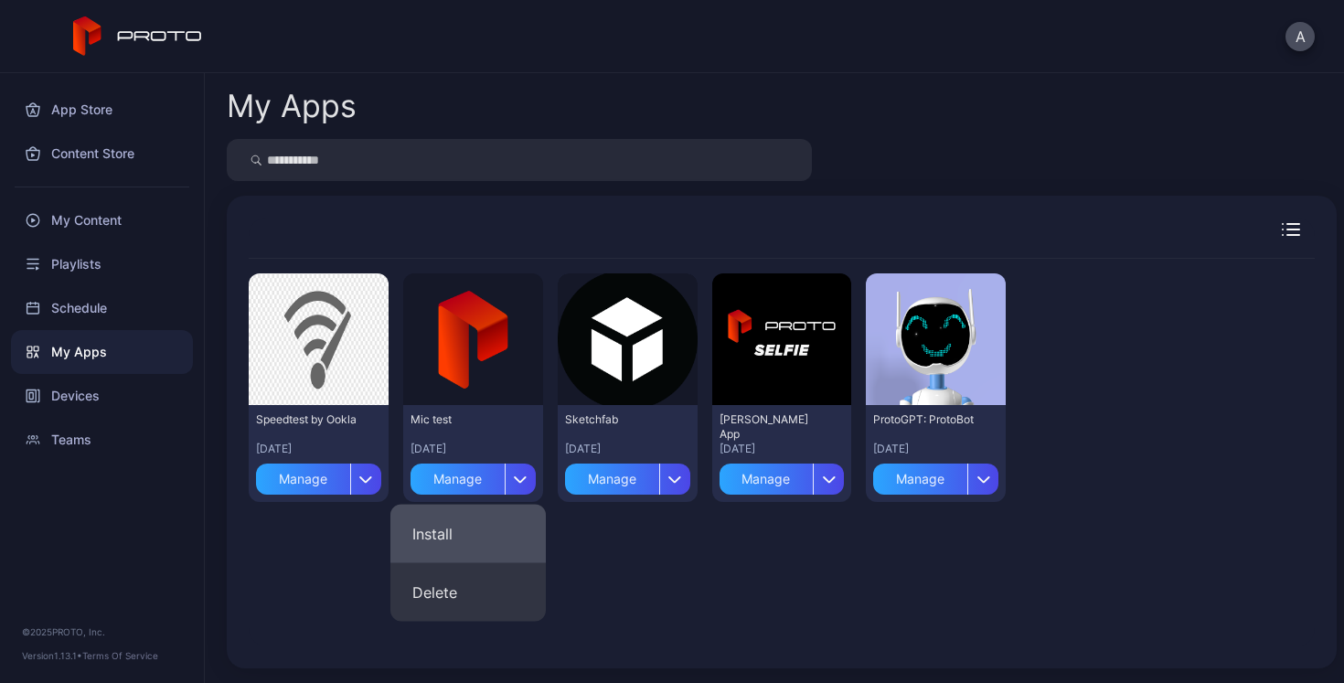
click at [505, 522] on button "Install" at bounding box center [467, 534] width 155 height 59
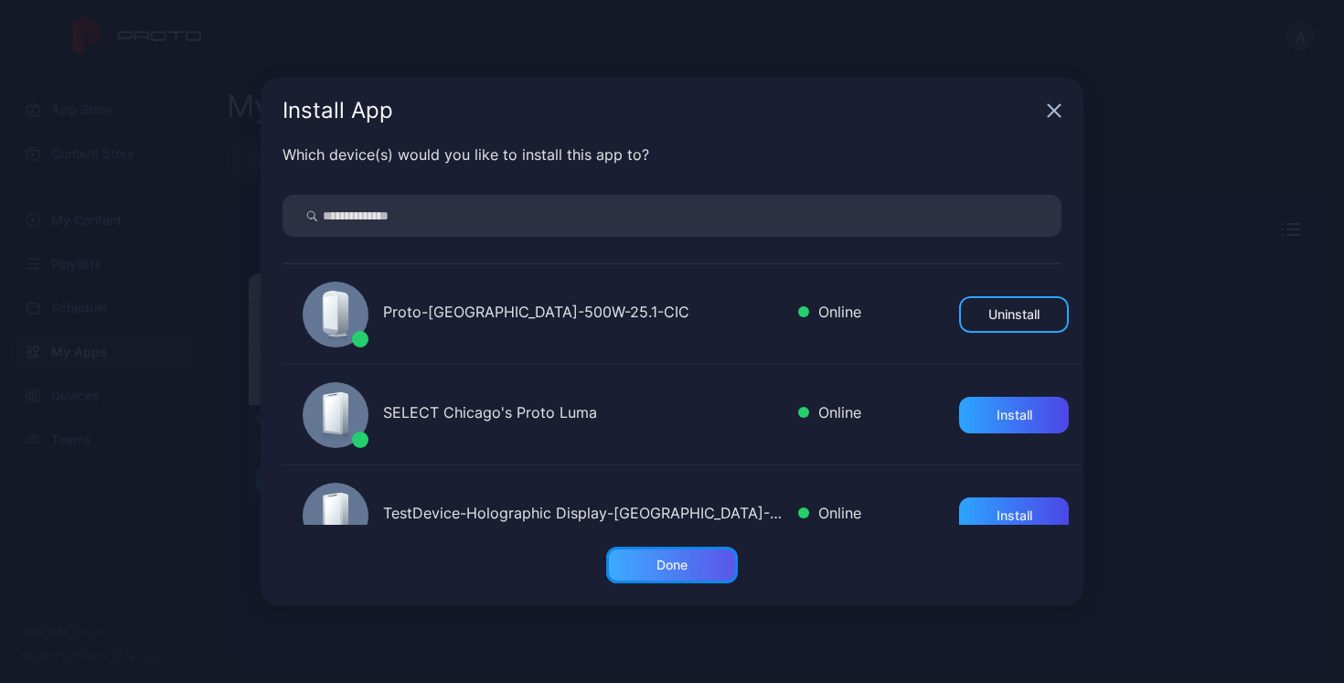
click at [695, 569] on div "Done" at bounding box center [672, 565] width 132 height 37
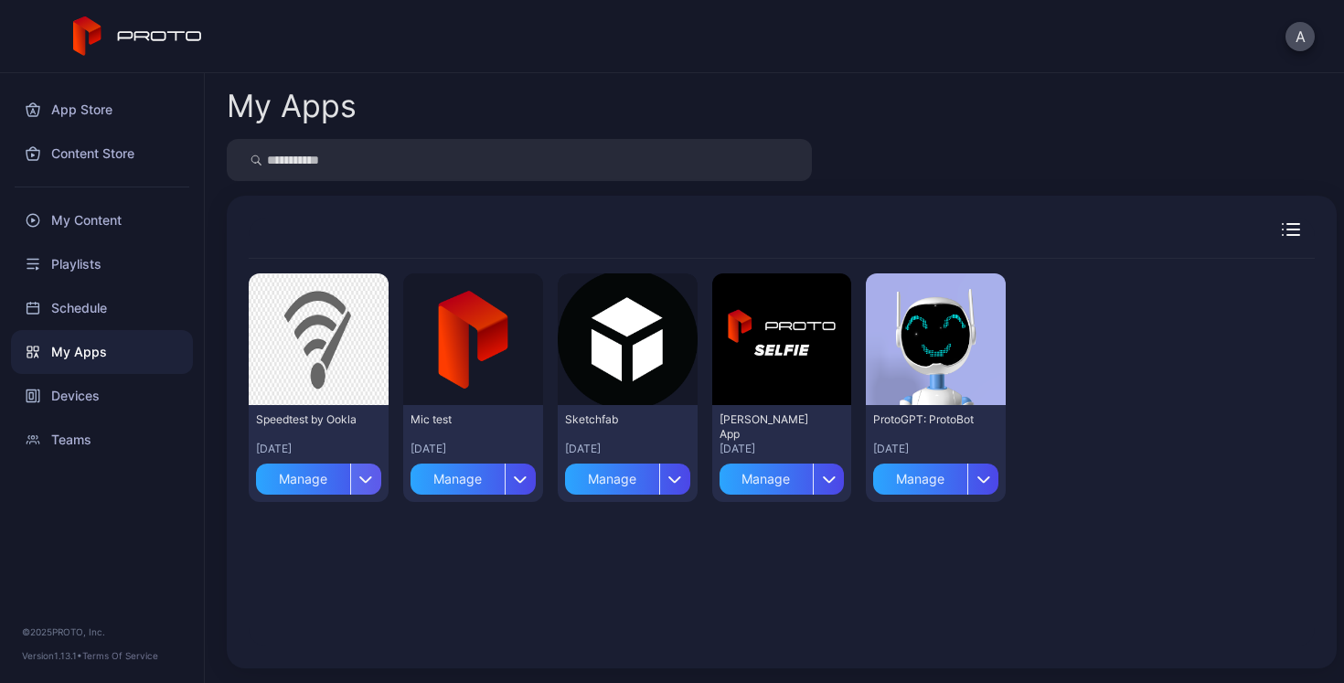
click at [359, 484] on div "button" at bounding box center [365, 478] width 31 height 31
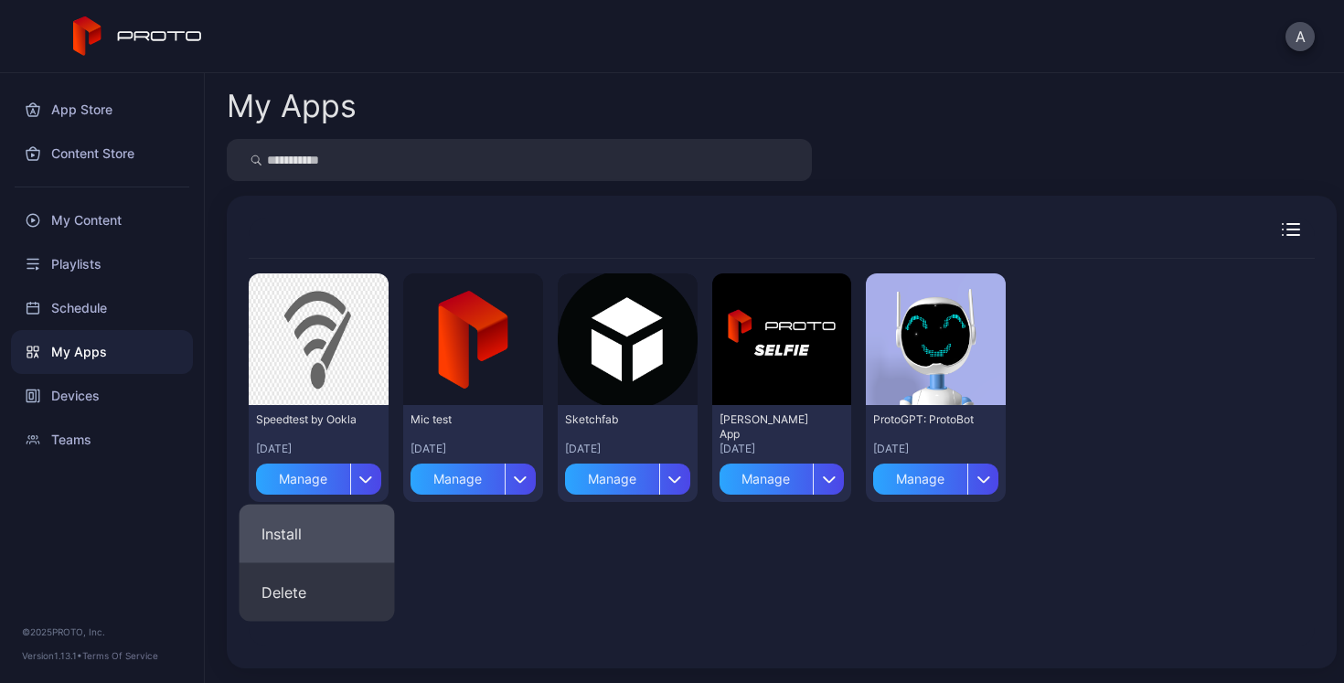
click at [364, 523] on button "Install" at bounding box center [316, 534] width 155 height 59
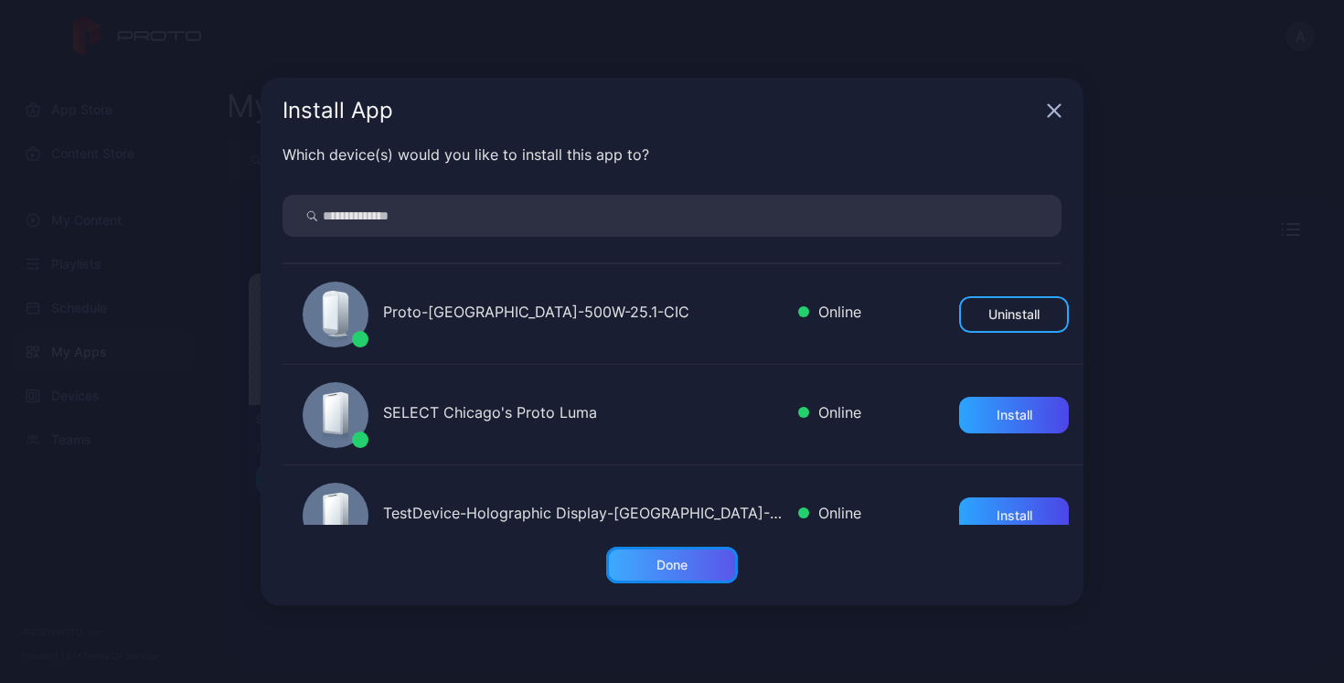
click at [694, 563] on div "Done" at bounding box center [672, 565] width 132 height 37
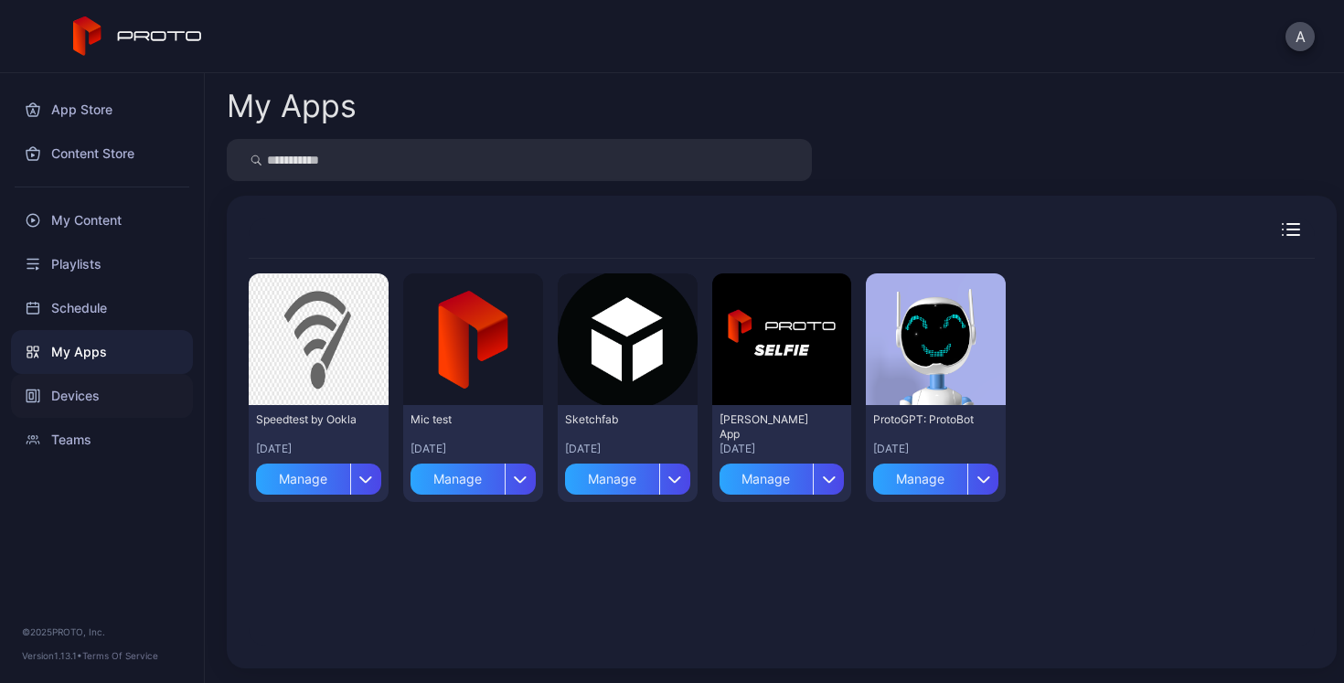
click at [79, 394] on div "Devices" at bounding box center [102, 396] width 182 height 44
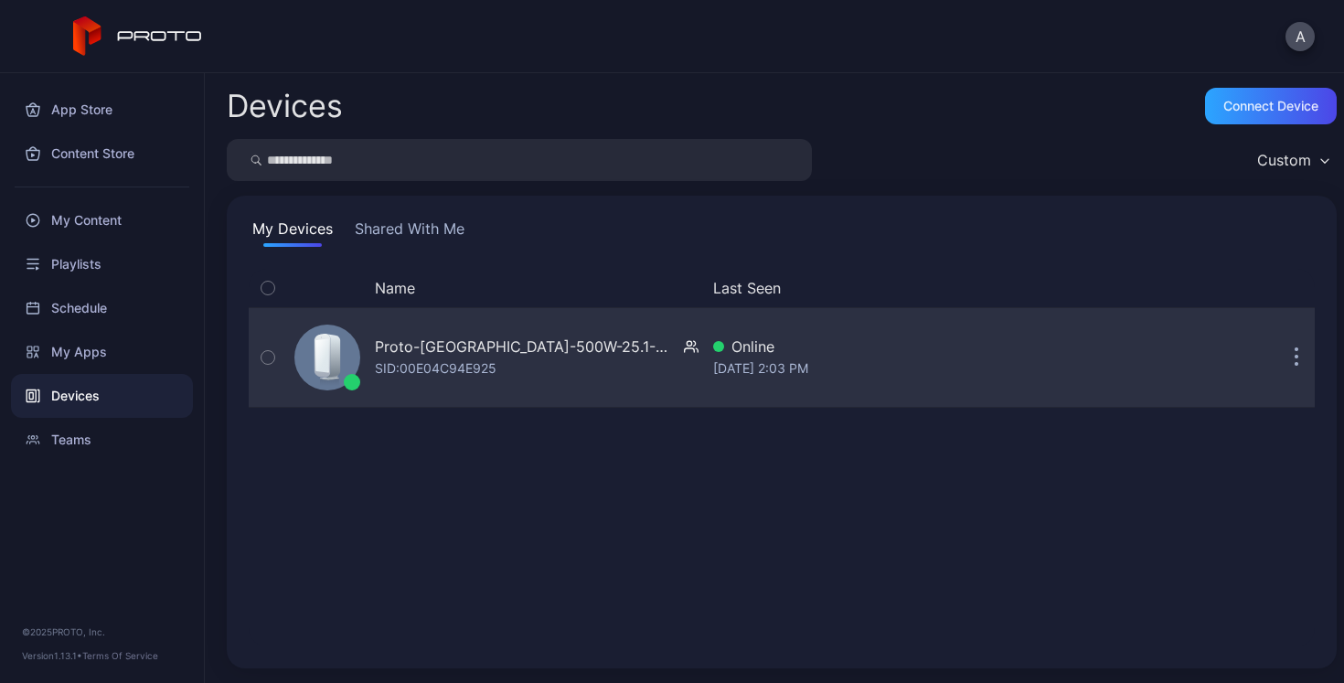
click at [1281, 361] on button "button" at bounding box center [1296, 357] width 37 height 37
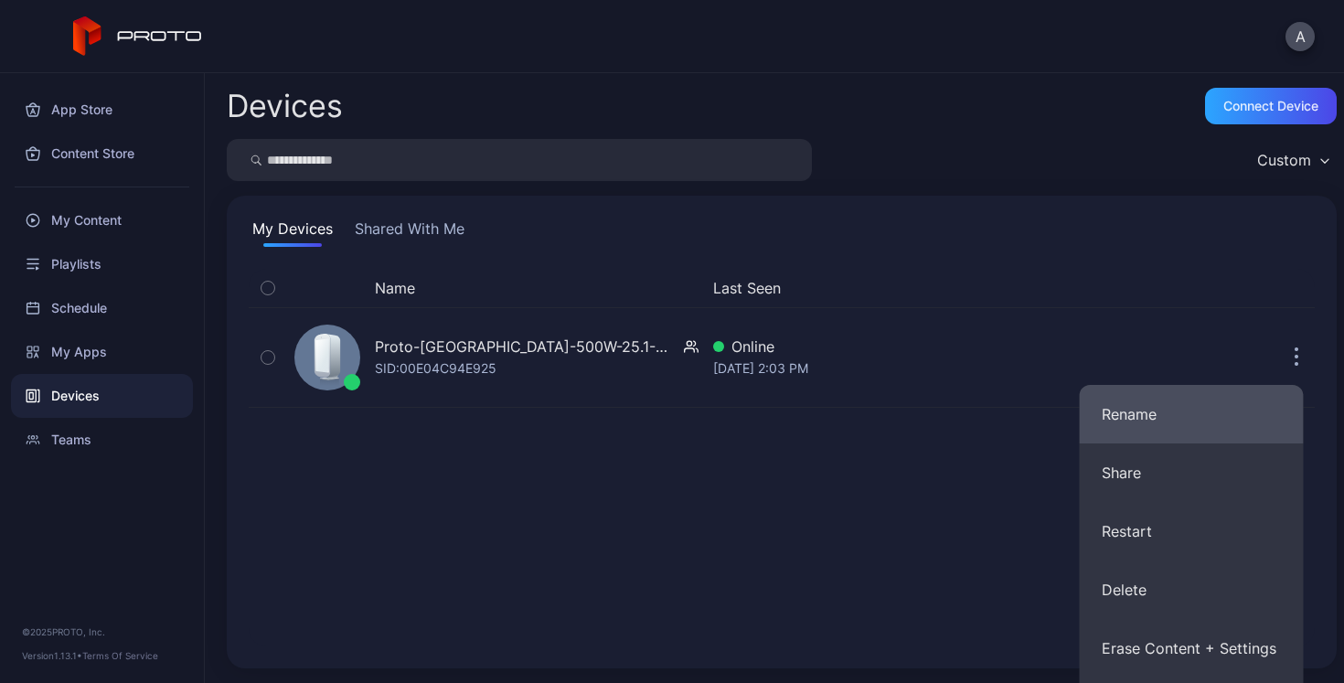
click at [1203, 416] on button "Rename" at bounding box center [1192, 414] width 224 height 59
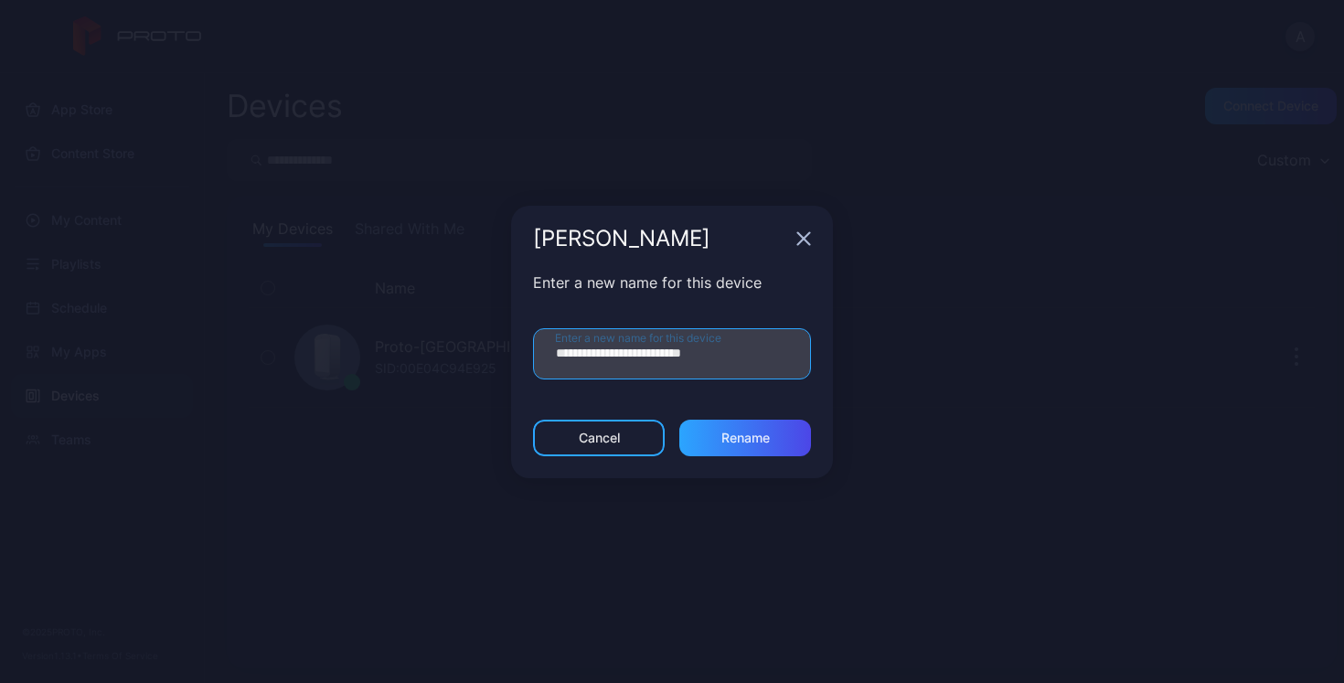
click at [588, 356] on input "**********" at bounding box center [672, 353] width 278 height 51
click at [740, 354] on input "**********" at bounding box center [672, 353] width 278 height 51
type input "**********"
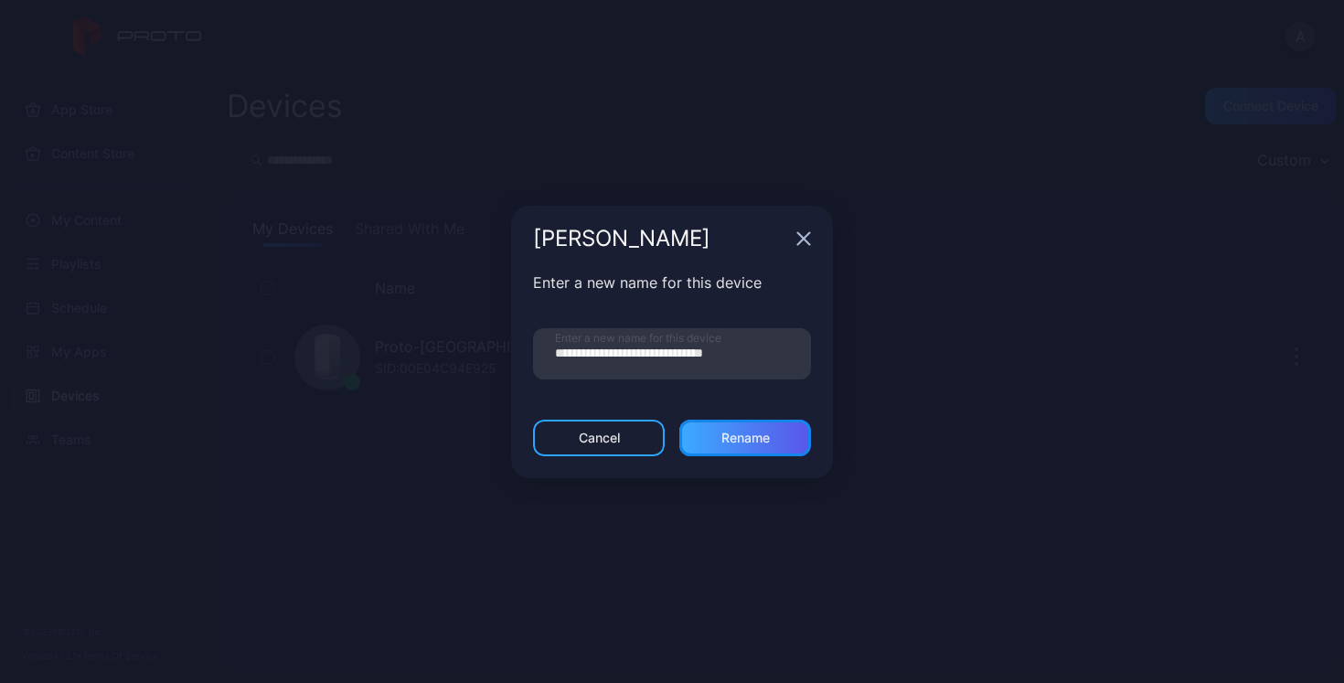
click at [752, 435] on div "Rename" at bounding box center [745, 438] width 48 height 15
